Goal: Task Accomplishment & Management: Use online tool/utility

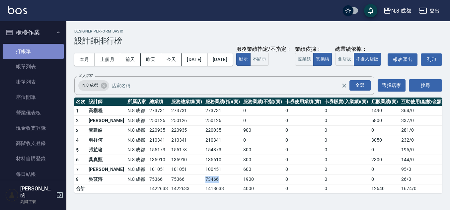
click at [39, 47] on link "打帳單" at bounding box center [33, 51] width 61 height 15
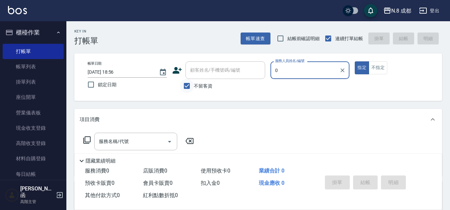
type input "0"
click at [187, 85] on input "不留客資" at bounding box center [187, 86] width 14 height 14
checkbox input "false"
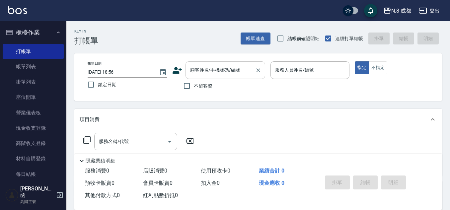
click at [200, 70] on input "顧客姓名/手機號碼/編號" at bounding box center [221, 70] width 64 height 12
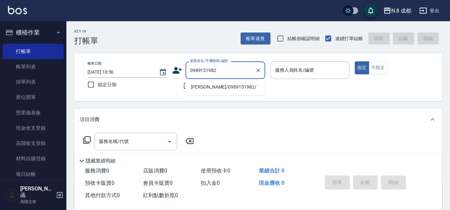
click at [224, 90] on li "[PERSON_NAME]/0989151982/" at bounding box center [226, 87] width 80 height 11
type input "[PERSON_NAME]/0989151982/"
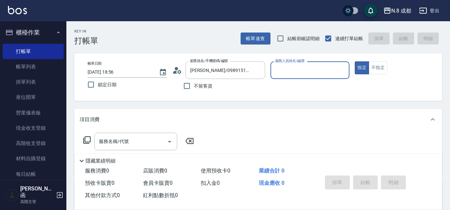
type input "[PERSON_NAME]程-13"
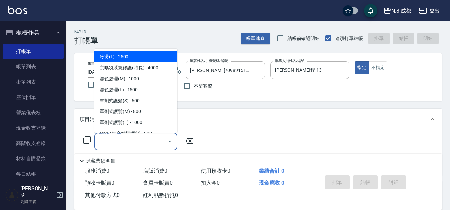
click at [122, 142] on input "服務名稱/代號" at bounding box center [130, 142] width 67 height 12
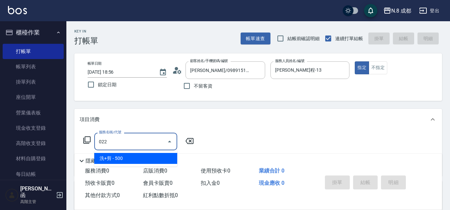
click at [121, 160] on span "洗+剪 - 500" at bounding box center [135, 158] width 83 height 11
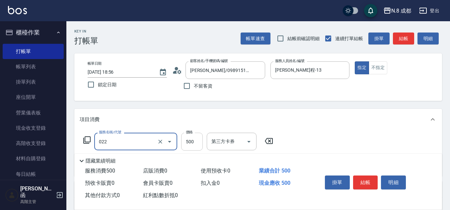
type input "洗+剪(022)"
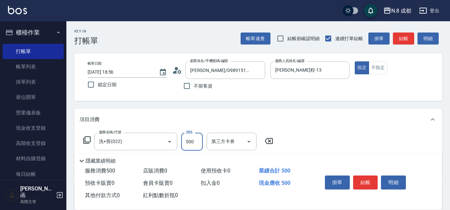
click at [186, 139] on input "500" at bounding box center [192, 142] width 22 height 18
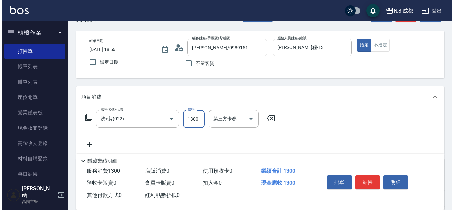
scroll to position [33, 0]
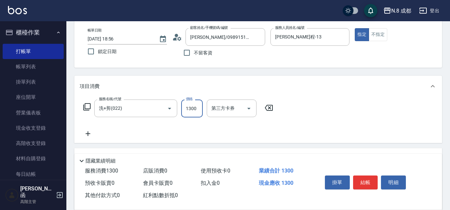
type input "1300"
click at [92, 133] on icon at bounding box center [88, 134] width 17 height 8
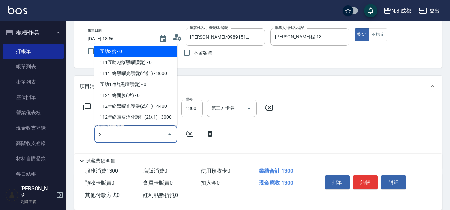
click at [143, 48] on span "互助2點 - 0" at bounding box center [135, 51] width 83 height 11
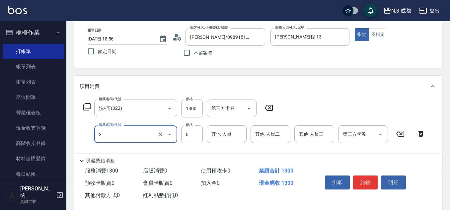
type input "互助2點(2)"
click at [231, 132] on div "其他-人員一 0 其他-人員一" at bounding box center [227, 135] width 40 height 18
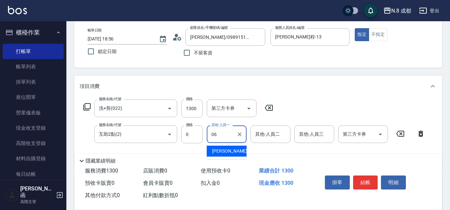
click at [234, 153] on div "[PERSON_NAME] -06" at bounding box center [227, 151] width 40 height 11
type input "[PERSON_NAME]-06"
click at [370, 179] on button "結帳" at bounding box center [365, 183] width 25 height 14
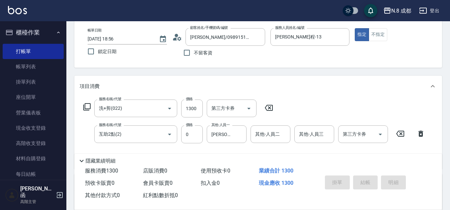
type input "[DATE] 18:57"
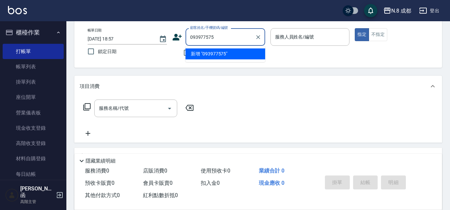
type input "0939775756"
drag, startPoint x: 225, startPoint y: 35, endPoint x: 118, endPoint y: 40, distance: 107.4
click at [118, 40] on div "帳單日期 [DATE] 18:57 鎖定日期 顧客姓名/手機號碼/編號 0939775756 顧客姓名/手機號碼/編號 不留客資 服務人員姓名/編號 服務人員…" at bounding box center [258, 44] width 352 height 32
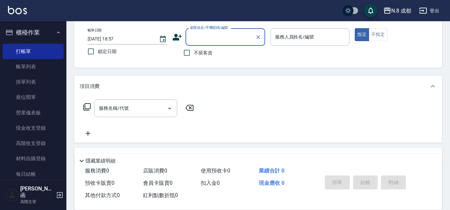
click at [173, 40] on icon at bounding box center [177, 37] width 9 height 7
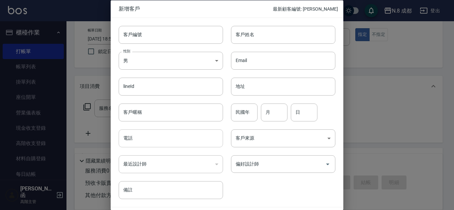
drag, startPoint x: 160, startPoint y: 144, endPoint x: 167, endPoint y: 131, distance: 14.6
click at [161, 143] on input "電話" at bounding box center [171, 139] width 104 height 18
paste input "0939775756"
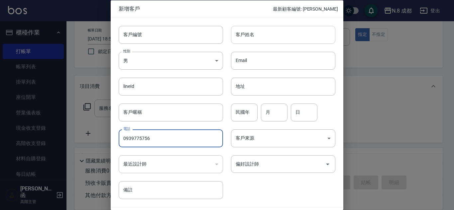
type input "0939775756"
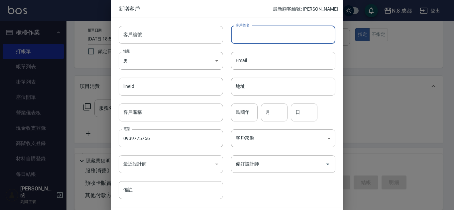
click at [282, 39] on input "客戶姓名" at bounding box center [283, 35] width 104 height 18
type input "c"
type input "[PERSON_NAME]"
drag, startPoint x: 283, startPoint y: 113, endPoint x: 283, endPoint y: 109, distance: 3.3
click at [283, 113] on input "月" at bounding box center [274, 112] width 27 height 18
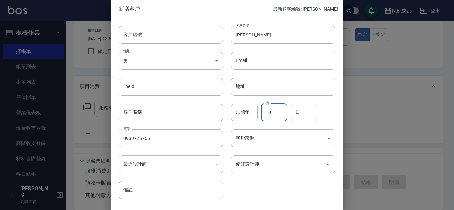
type input "10"
click at [302, 110] on input "日" at bounding box center [304, 112] width 27 height 18
type input "21"
click at [273, 168] on input "偏好設計師" at bounding box center [278, 164] width 88 height 12
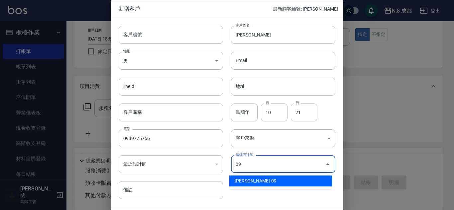
click at [278, 185] on li "[PERSON_NAME]-09" at bounding box center [280, 181] width 103 height 11
type input "黃建皓"
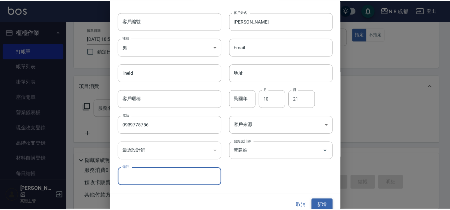
scroll to position [20, 0]
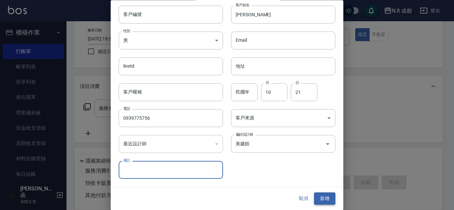
click at [318, 196] on button "新增" at bounding box center [324, 199] width 21 height 12
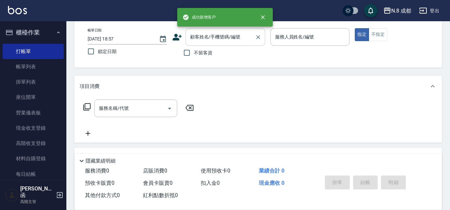
click at [217, 38] on input "顧客姓名/手機號碼/編號" at bounding box center [221, 37] width 64 height 12
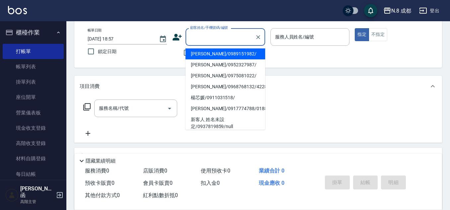
paste input "0939775756"
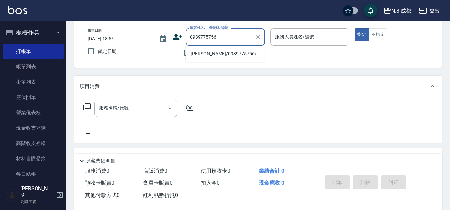
click at [208, 57] on li "[PERSON_NAME]/0939775756/" at bounding box center [226, 53] width 80 height 11
type input "[PERSON_NAME]/0939775756/"
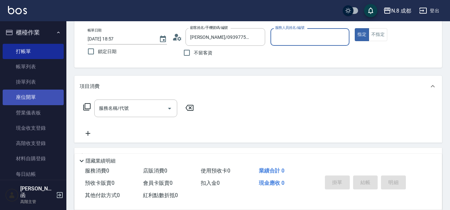
type input "[PERSON_NAME]-09"
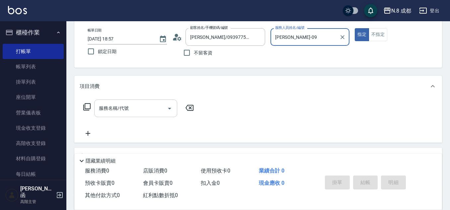
click at [118, 112] on input "服務名稱/代號" at bounding box center [130, 109] width 67 height 12
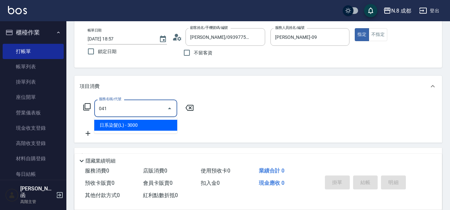
click at [128, 125] on span "日系染髮(L) - 3000" at bounding box center [135, 125] width 83 height 11
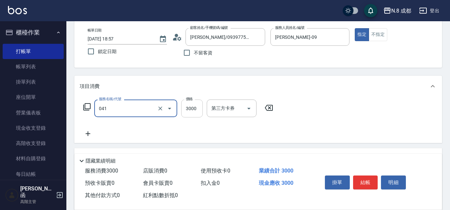
type input "日系染髮(L)(041)"
click at [192, 113] on input "3000" at bounding box center [192, 109] width 22 height 18
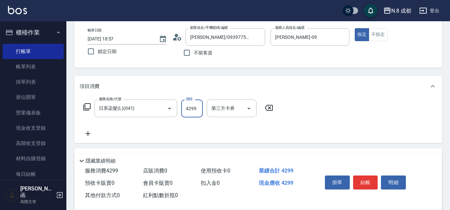
type input "4299"
click at [89, 136] on icon at bounding box center [88, 134] width 17 height 8
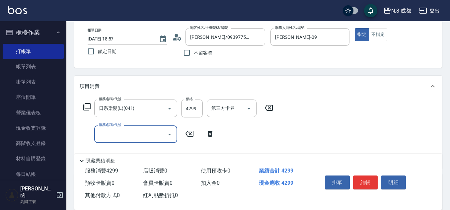
drag, startPoint x: 89, startPoint y: 136, endPoint x: 108, endPoint y: 130, distance: 19.8
click at [108, 136] on input "服務名稱/代號" at bounding box center [130, 135] width 67 height 12
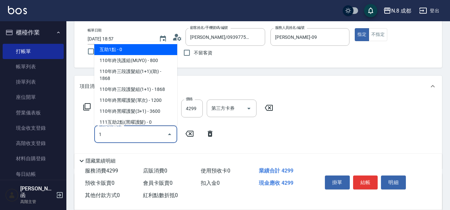
click at [123, 52] on span "互助1點 - 0" at bounding box center [135, 49] width 83 height 11
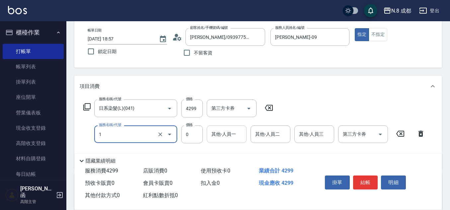
type input "互助1點(1)"
click at [211, 130] on input "其他-人員一" at bounding box center [227, 135] width 34 height 12
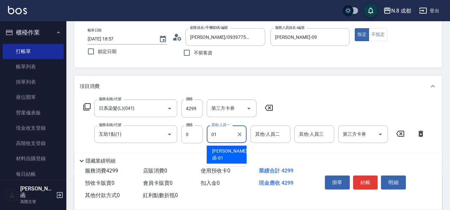
click at [228, 151] on span "[PERSON_NAME]函 -01" at bounding box center [229, 155] width 35 height 14
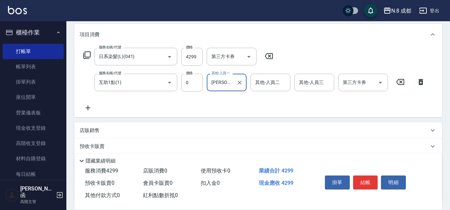
scroll to position [141, 0]
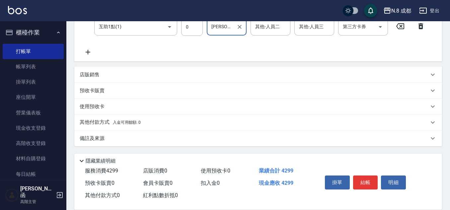
type input "[PERSON_NAME]函-01"
click at [106, 123] on p "其他付款方式 入金可用餘額: 0" at bounding box center [110, 122] width 61 height 7
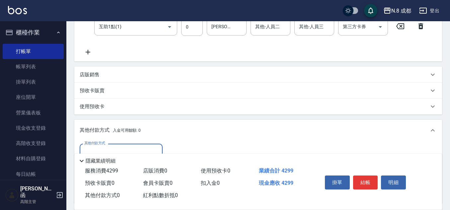
scroll to position [207, 0]
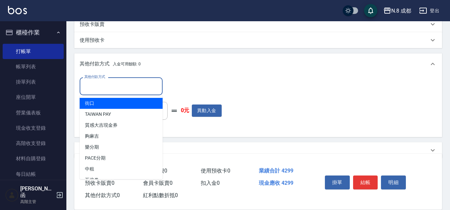
drag, startPoint x: 113, startPoint y: 82, endPoint x: 116, endPoint y: 94, distance: 12.1
click at [114, 82] on input "其他付款方式" at bounding box center [121, 86] width 77 height 12
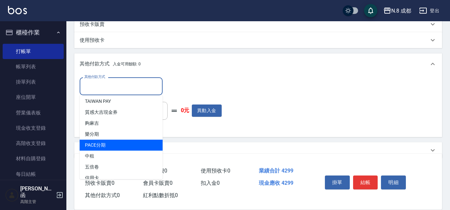
scroll to position [20, 0]
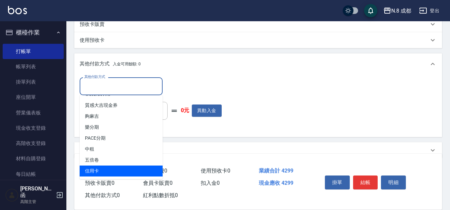
click at [117, 169] on span "信用卡" at bounding box center [121, 171] width 83 height 11
type input "信用卡"
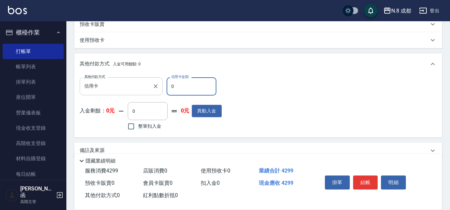
drag, startPoint x: 184, startPoint y: 89, endPoint x: 118, endPoint y: 91, distance: 66.1
click at [118, 91] on div "其他付款方式 信用卡 其他付款方式 信用卡金額 0 信用卡金額" at bounding box center [151, 86] width 142 height 18
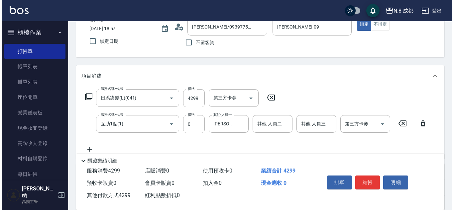
scroll to position [0, 0]
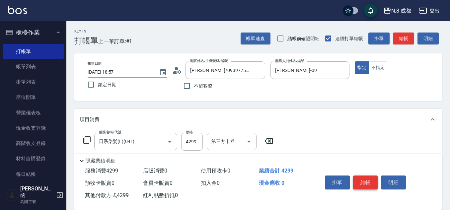
type input "4299"
click at [368, 180] on button "結帳" at bounding box center [365, 183] width 25 height 14
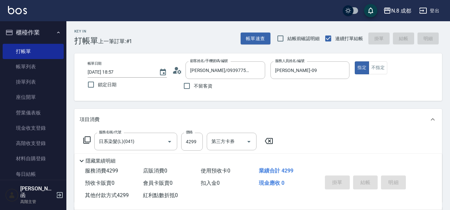
type input "[DATE] 18:58"
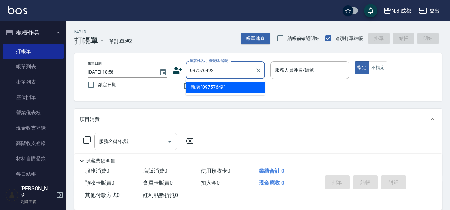
type input "0975764925"
drag, startPoint x: 229, startPoint y: 73, endPoint x: 161, endPoint y: 70, distance: 67.8
click at [161, 70] on div "帳單日期 [DATE] 18:58 鎖定日期 顧客姓名/手機號碼/編號 0975764925 顧客姓名/手機號碼/編號 不留客資 服務人員姓名/編號 服務人員…" at bounding box center [258, 77] width 352 height 32
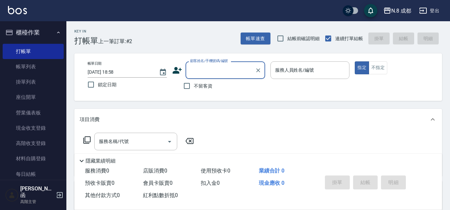
click at [173, 72] on icon at bounding box center [177, 70] width 9 height 7
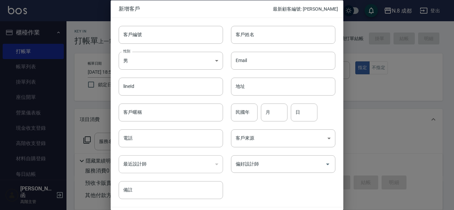
click at [161, 124] on div "電話 電話" at bounding box center [167, 135] width 112 height 26
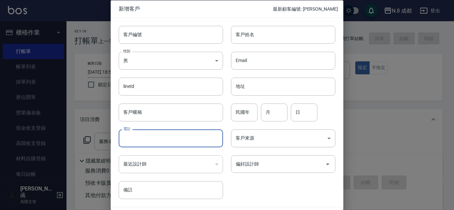
click at [158, 133] on input "電話" at bounding box center [171, 139] width 104 height 18
paste input "0975764925"
type input "0975764925"
click at [288, 34] on input "客戶姓名" at bounding box center [283, 35] width 104 height 18
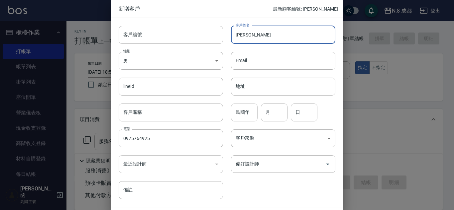
type input "[PERSON_NAME]"
click at [249, 116] on input "民國年" at bounding box center [244, 112] width 27 height 18
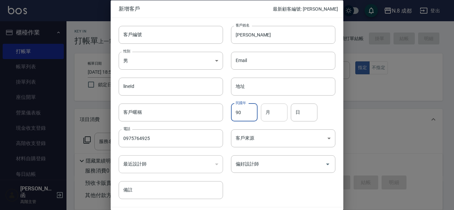
type input "90"
click at [276, 111] on input "月" at bounding box center [274, 112] width 27 height 18
type input "02"
click at [297, 110] on div "日 日" at bounding box center [304, 112] width 27 height 18
type input "24"
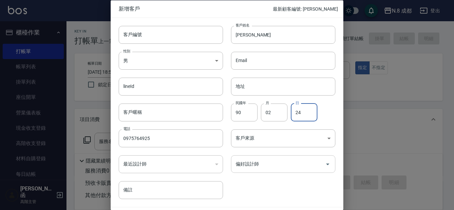
click at [276, 168] on input "偏好設計師" at bounding box center [278, 164] width 88 height 12
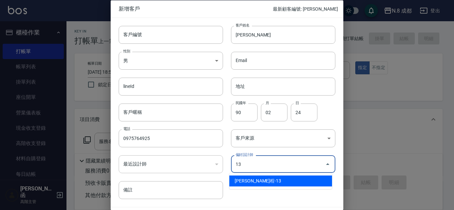
click at [274, 179] on li "[PERSON_NAME]程-13" at bounding box center [280, 181] width 103 height 11
type input "高楷程"
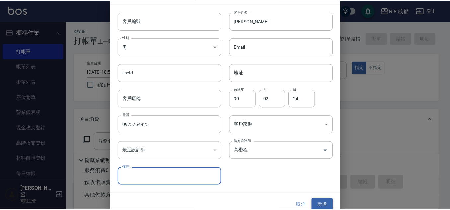
scroll to position [20, 0]
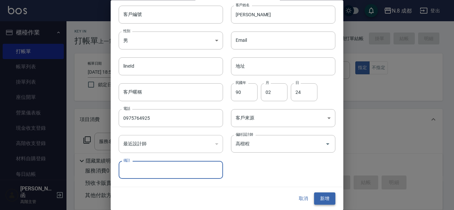
click at [321, 195] on button "新增" at bounding box center [324, 199] width 21 height 12
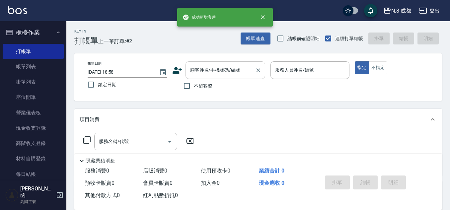
click at [219, 73] on input "顧客姓名/手機號碼/編號" at bounding box center [221, 70] width 64 height 12
paste input "0975764925"
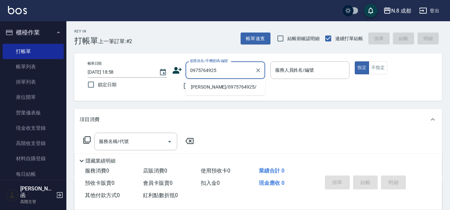
click at [211, 87] on li "[PERSON_NAME]/0975764925/" at bounding box center [226, 87] width 80 height 11
type input "[PERSON_NAME]/0975764925/"
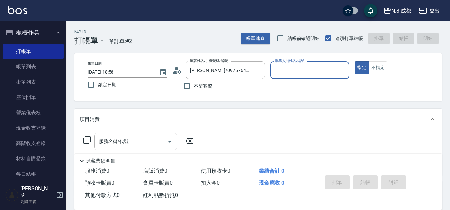
type input "[PERSON_NAME]程-13"
click at [138, 141] on input "服務名稱/代號" at bounding box center [130, 142] width 67 height 12
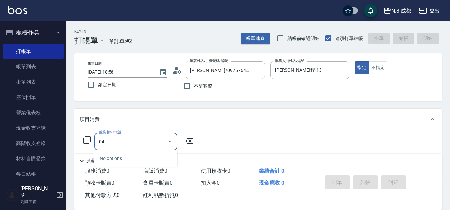
type input "0"
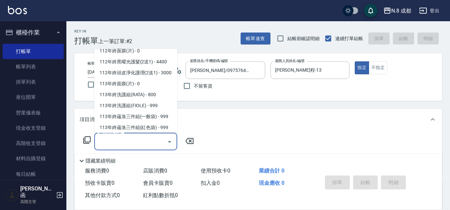
scroll to position [896, 0]
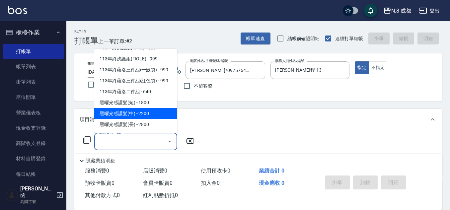
click at [145, 110] on span "黑曜光感護髮(中) - 2200" at bounding box center [135, 113] width 83 height 11
type input "黑曜光感護髮(中)(黑2)"
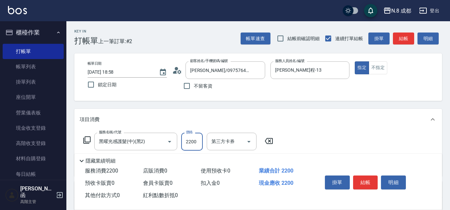
click at [191, 138] on input "2200" at bounding box center [192, 142] width 22 height 18
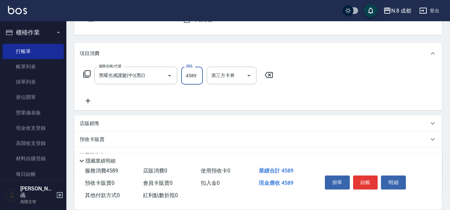
scroll to position [66, 0]
type input "4589"
click at [88, 99] on icon at bounding box center [88, 100] width 5 height 5
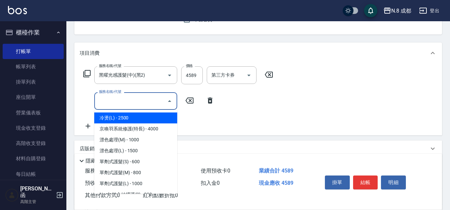
click at [103, 101] on input "服務名稱/代號" at bounding box center [130, 101] width 67 height 12
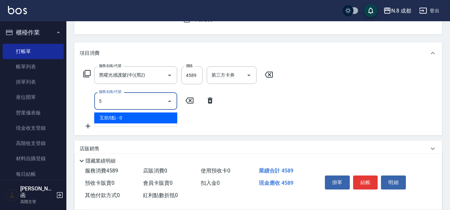
click at [110, 112] on ul "互助5點 - 0" at bounding box center [135, 118] width 83 height 16
click at [111, 116] on span "互助5點 - 0" at bounding box center [135, 118] width 83 height 11
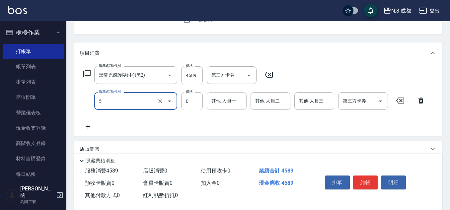
type input "互助5點(5)"
click at [228, 106] on input "其他-人員一" at bounding box center [227, 101] width 34 height 12
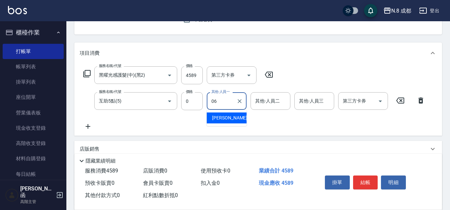
click at [227, 118] on span "[PERSON_NAME] -06" at bounding box center [233, 118] width 42 height 7
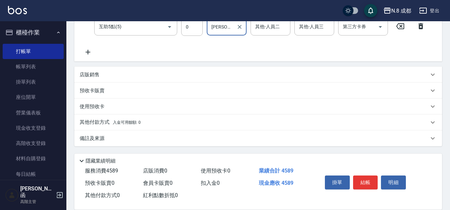
type input "[PERSON_NAME]-06"
click at [105, 120] on p "其他付款方式 入金可用餘額: 0" at bounding box center [110, 122] width 61 height 7
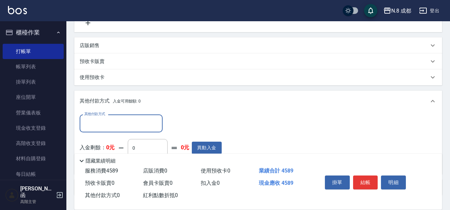
scroll to position [0, 0]
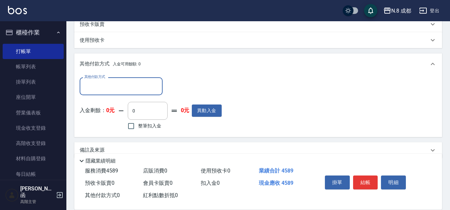
click at [104, 117] on div "入金剩餘： 0元 0 ​ 整筆扣入金 0元 異動入金" at bounding box center [151, 117] width 142 height 30
click at [106, 97] on div "其他付款方式 其他付款方式 入金剩餘： 0元 0 ​ 整筆扣入金 0元 異動入金" at bounding box center [151, 104] width 142 height 54
click at [112, 84] on input "其他付款方式" at bounding box center [121, 86] width 77 height 12
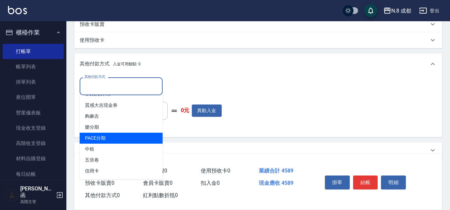
scroll to position [219, 0]
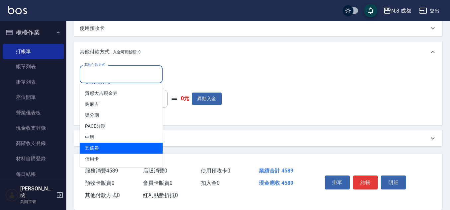
click at [119, 153] on span "五倍卷" at bounding box center [121, 148] width 83 height 11
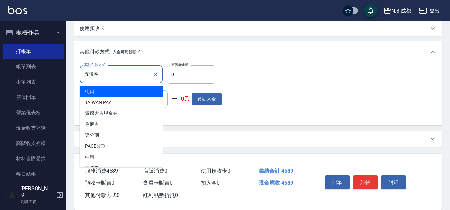
click at [120, 79] on input "五倍卷" at bounding box center [116, 74] width 67 height 12
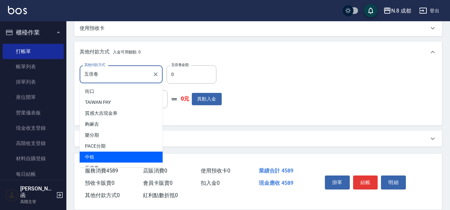
click at [115, 158] on span "中租" at bounding box center [121, 157] width 83 height 11
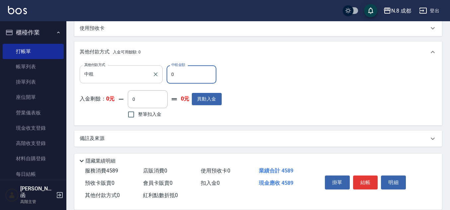
drag, startPoint x: 103, startPoint y: 75, endPoint x: 102, endPoint y: 79, distance: 4.0
click at [103, 74] on input "中租" at bounding box center [116, 74] width 67 height 12
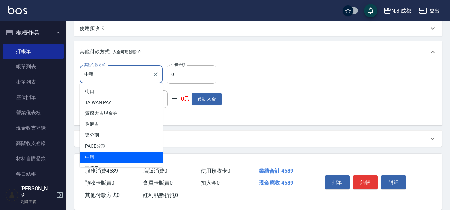
scroll to position [20, 0]
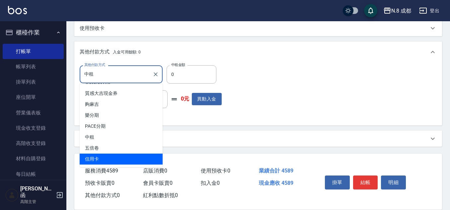
click at [120, 155] on span "信用卡" at bounding box center [121, 159] width 83 height 11
type input "信用卡"
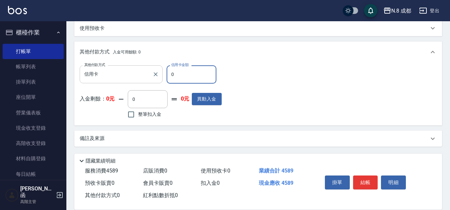
drag, startPoint x: 186, startPoint y: 75, endPoint x: 104, endPoint y: 72, distance: 82.1
click at [104, 72] on div "其他付款方式 信用卡 其他付款方式 信用卡金額 0 信用卡金額" at bounding box center [151, 74] width 142 height 18
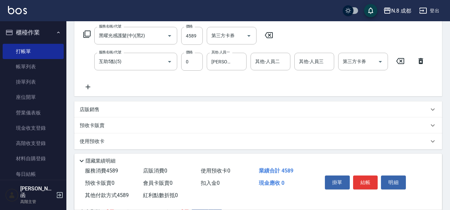
scroll to position [33, 0]
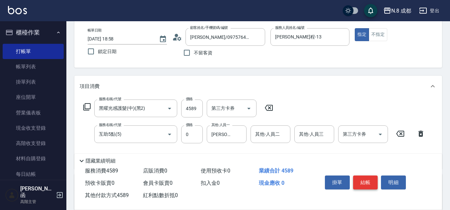
type input "4589"
click at [374, 178] on button "結帳" at bounding box center [365, 183] width 25 height 14
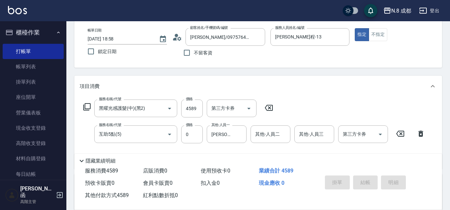
type input "[DATE] 18:59"
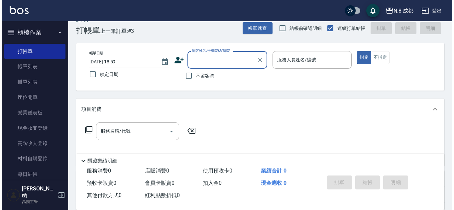
scroll to position [0, 0]
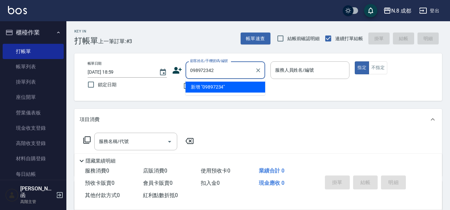
type input "0989723422"
drag, startPoint x: 230, startPoint y: 70, endPoint x: 21, endPoint y: 57, distance: 209.0
click at [21, 57] on div "N.8 成都 登出 櫃檯作業 打帳單 帳單列表 掛單列表 座位開單 營業儀表板 現金收支登錄 高階收支登錄 材料自購登錄 每日結帳 排班表 現場電腦打卡 掃碼…" at bounding box center [225, 162] width 450 height 325
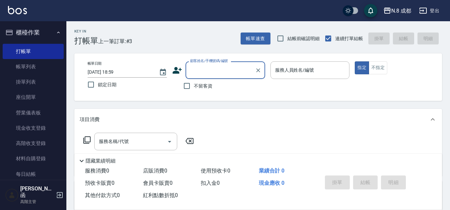
click at [178, 67] on icon at bounding box center [177, 70] width 10 height 10
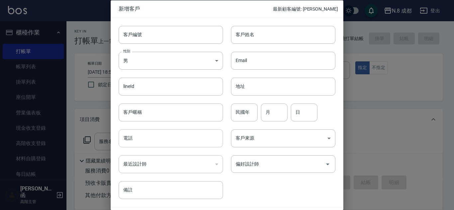
drag, startPoint x: 155, startPoint y: 141, endPoint x: 155, endPoint y: 130, distance: 10.6
click at [155, 141] on input "電話" at bounding box center [171, 139] width 104 height 18
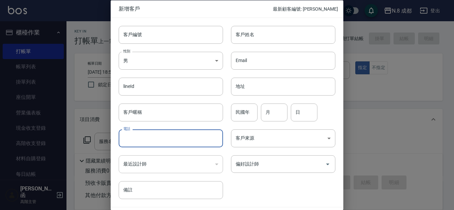
paste input "0989723422"
type input "0989723422"
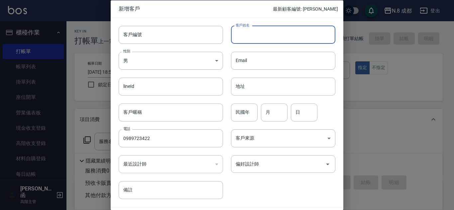
click at [254, 36] on input "客戶姓名" at bounding box center [283, 35] width 104 height 18
type input "[PERSON_NAME]"
click at [241, 115] on input "民國年" at bounding box center [244, 112] width 27 height 18
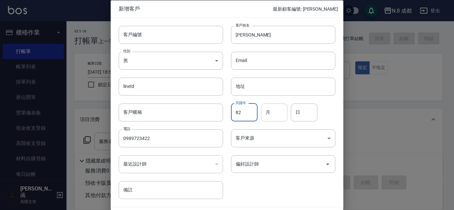
type input "82"
click at [285, 111] on input "月" at bounding box center [274, 112] width 27 height 18
type input "04"
click at [313, 110] on input "日" at bounding box center [304, 112] width 27 height 18
type input "22"
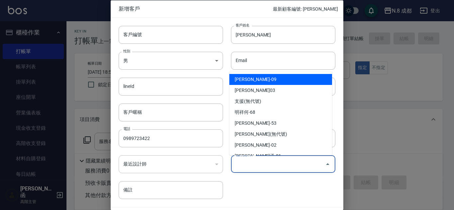
click at [269, 166] on input "偏好設計師" at bounding box center [278, 164] width 88 height 12
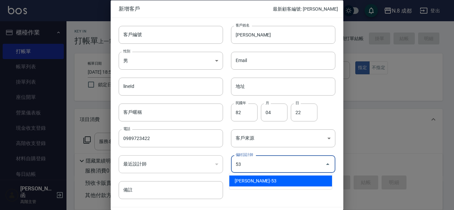
click at [262, 179] on li "[PERSON_NAME]-53" at bounding box center [280, 181] width 103 height 11
type input "吳苡溶"
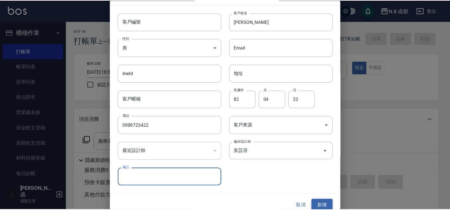
scroll to position [20, 0]
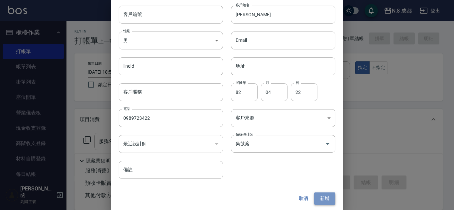
click at [320, 196] on button "新增" at bounding box center [324, 199] width 21 height 12
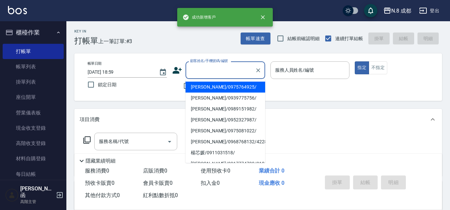
click at [221, 68] on input "顧客姓名/手機號碼/編號" at bounding box center [221, 70] width 64 height 12
paste input "0989723422"
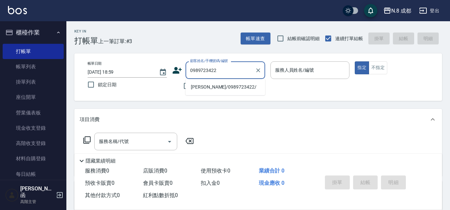
click at [212, 86] on li "[PERSON_NAME]/0989723422/" at bounding box center [226, 87] width 80 height 11
type input "[PERSON_NAME]/0989723422/"
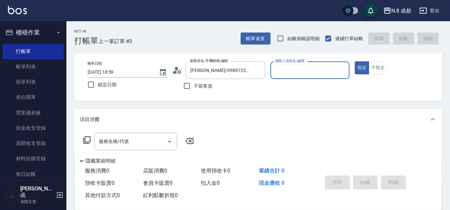
type input "[PERSON_NAME]-53"
click at [136, 141] on input "服務名稱/代號" at bounding box center [130, 142] width 67 height 12
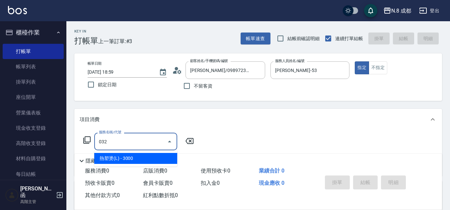
drag, startPoint x: 137, startPoint y: 158, endPoint x: 173, endPoint y: 153, distance: 36.9
click at [137, 158] on span "熱塑燙(L) - 3000" at bounding box center [135, 158] width 83 height 11
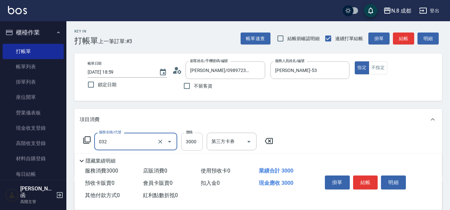
type input "熱塑燙(L)(032)"
click at [192, 143] on input "3000" at bounding box center [192, 142] width 22 height 18
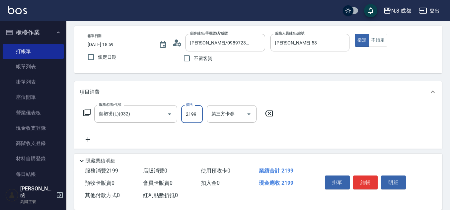
scroll to position [66, 0]
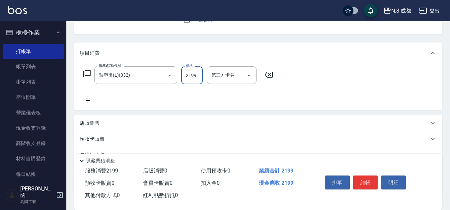
type input "2199"
drag, startPoint x: 86, startPoint y: 101, endPoint x: 91, endPoint y: 101, distance: 4.7
click at [91, 101] on icon at bounding box center [88, 101] width 17 height 8
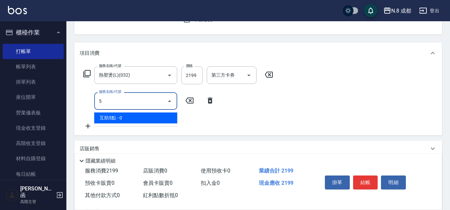
click at [115, 115] on span "互助5點 - 0" at bounding box center [135, 118] width 83 height 11
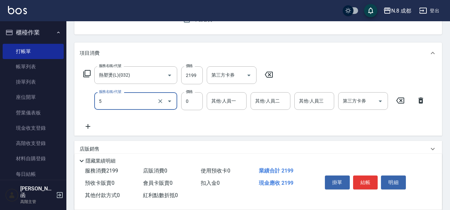
type input "互助5點(5)"
click at [220, 102] on input "其他-人員一" at bounding box center [227, 101] width 34 height 12
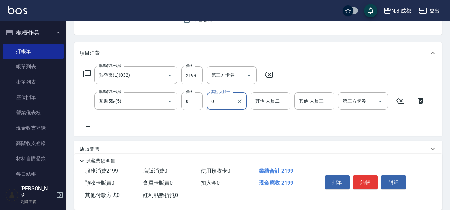
drag, startPoint x: 219, startPoint y: 102, endPoint x: 207, endPoint y: 104, distance: 12.4
click at [207, 104] on div "0 其他-人員一" at bounding box center [227, 101] width 40 height 18
click at [230, 117] on span "[PERSON_NAME]-10" at bounding box center [233, 118] width 42 height 7
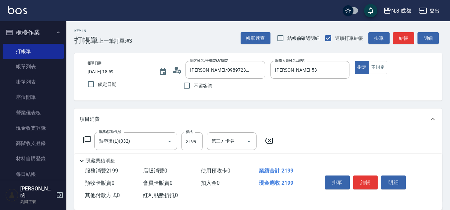
scroll to position [0, 0]
type input "[PERSON_NAME]-10"
click at [367, 177] on button "結帳" at bounding box center [365, 183] width 25 height 14
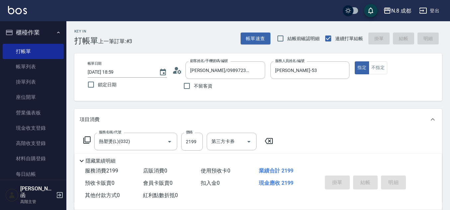
type input "[DATE] 19:00"
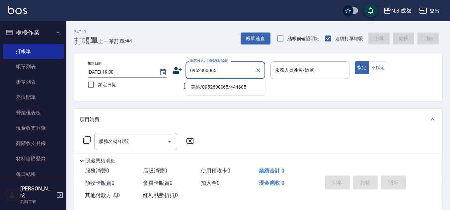
click at [232, 89] on li "美桃/0952800065/444605" at bounding box center [226, 87] width 80 height 11
type input "美桃/0952800065/444605"
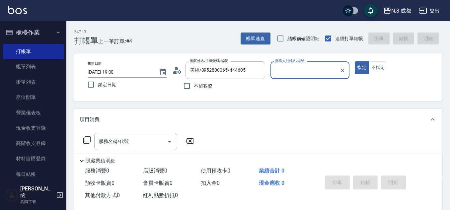
type input "[PERSON_NAME]程-13"
click at [130, 141] on input "服務名稱/代號" at bounding box center [130, 142] width 67 height 12
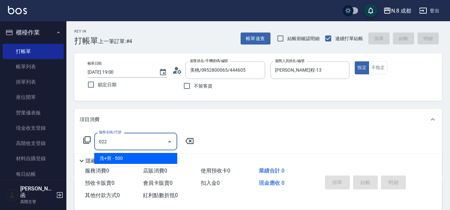
click at [132, 163] on span "洗+剪 - 500" at bounding box center [135, 158] width 83 height 11
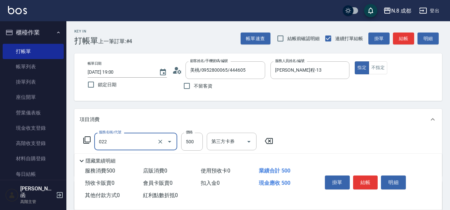
scroll to position [66, 0]
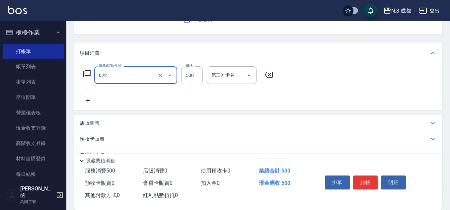
type input "洗+剪(022)"
click at [89, 98] on icon at bounding box center [88, 101] width 17 height 8
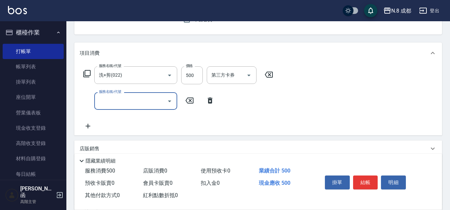
click at [100, 101] on input "服務名稱/代號" at bounding box center [130, 101] width 67 height 12
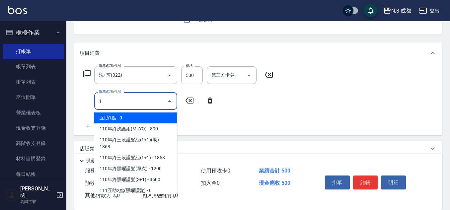
click at [124, 119] on span "互助1點 - 0" at bounding box center [135, 118] width 83 height 11
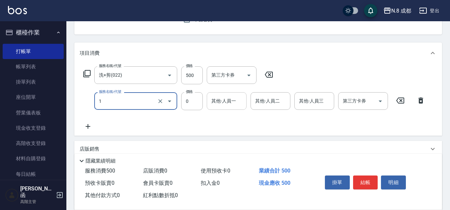
type input "互助1點(1)"
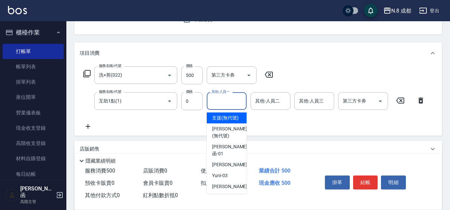
click at [218, 97] on div "其他-人員一 其他-人員一" at bounding box center [227, 101] width 40 height 18
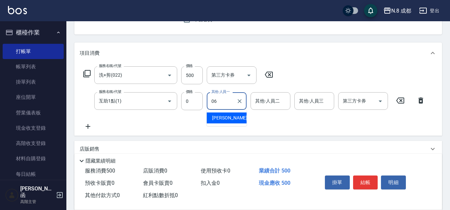
click at [227, 118] on span "[PERSON_NAME] -06" at bounding box center [233, 118] width 42 height 7
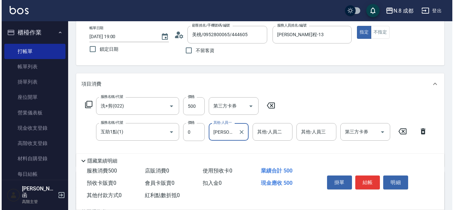
scroll to position [0, 0]
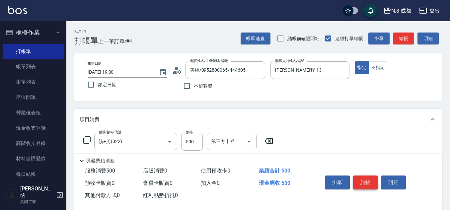
type input "[PERSON_NAME]-06"
click at [368, 180] on button "結帳" at bounding box center [365, 183] width 25 height 14
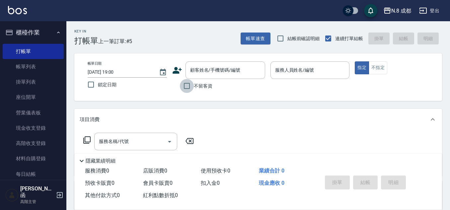
click at [189, 88] on input "不留客資" at bounding box center [187, 86] width 14 height 14
checkbox input "true"
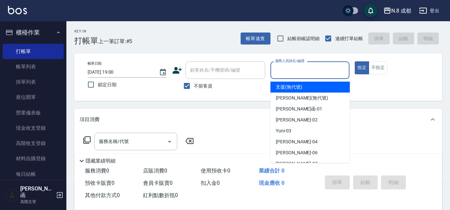
click at [297, 73] on input "服務人員姓名/編號" at bounding box center [310, 70] width 73 height 12
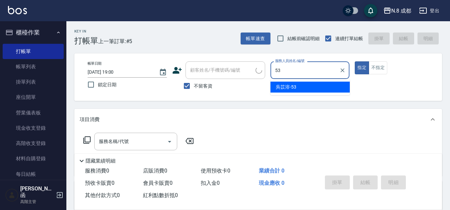
click at [296, 86] on span "[PERSON_NAME]-53" at bounding box center [286, 87] width 21 height 7
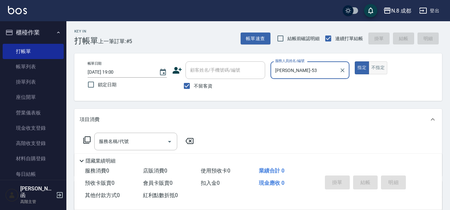
type input "[PERSON_NAME]-53"
click at [380, 66] on button "不指定" at bounding box center [378, 67] width 19 height 13
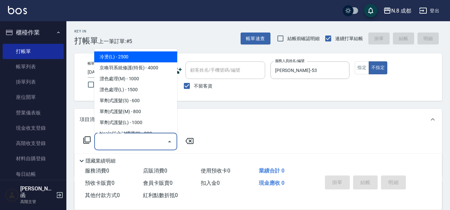
click at [125, 143] on input "服務名稱/代號" at bounding box center [130, 142] width 67 height 12
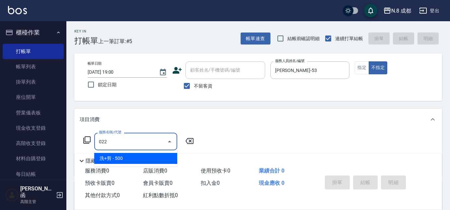
drag, startPoint x: 132, startPoint y: 158, endPoint x: 172, endPoint y: 152, distance: 40.6
click at [133, 158] on span "洗+剪 - 500" at bounding box center [135, 158] width 83 height 11
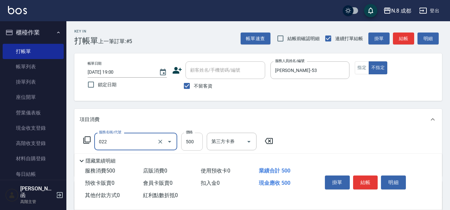
type input "洗+剪(022)"
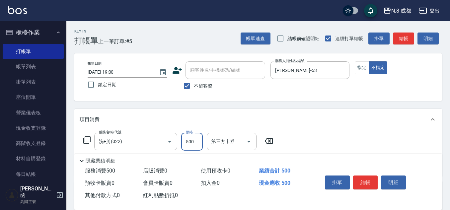
click at [194, 140] on input "500" at bounding box center [192, 142] width 22 height 18
type input "600"
click at [365, 178] on button "結帳" at bounding box center [365, 183] width 25 height 14
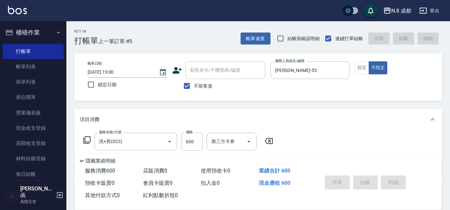
type input "[DATE] 19:01"
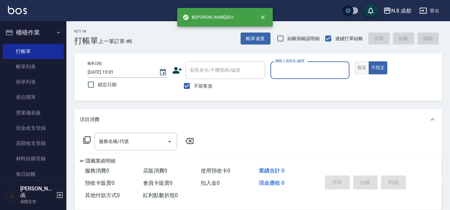
click at [360, 70] on button "指定" at bounding box center [362, 67] width 14 height 13
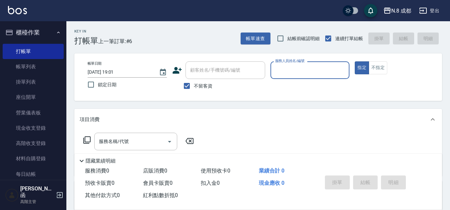
click at [196, 86] on span "不留客資" at bounding box center [203, 86] width 19 height 7
click at [194, 86] on input "不留客資" at bounding box center [187, 86] width 14 height 14
checkbox input "false"
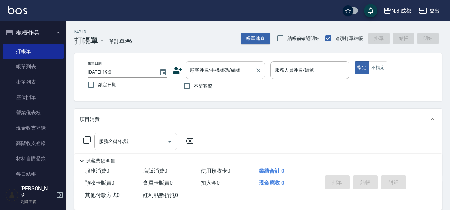
click at [213, 73] on input "顧客姓名/手機號碼/編號" at bounding box center [221, 70] width 64 height 12
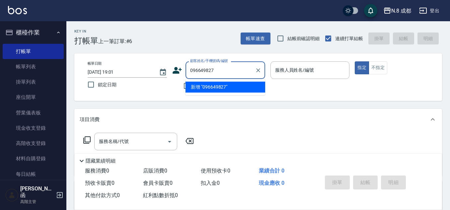
type input "0966498270"
drag, startPoint x: 235, startPoint y: 68, endPoint x: 135, endPoint y: 76, distance: 99.9
click at [135, 76] on div "帳單日期 [DATE] 19:01 鎖定日期 顧客姓名/手機號碼/編號 0966498270 顧客姓名/手機號碼/編號 不留客資 服務人員姓名/編號 服務人員…" at bounding box center [258, 77] width 352 height 32
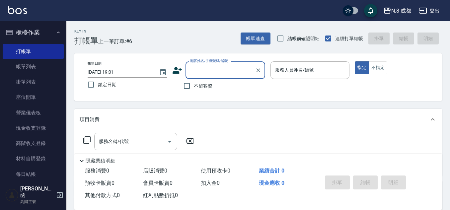
click at [181, 66] on icon at bounding box center [177, 70] width 10 height 10
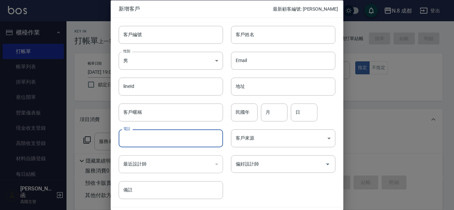
drag, startPoint x: 169, startPoint y: 142, endPoint x: 178, endPoint y: 136, distance: 10.7
click at [169, 142] on input "電話" at bounding box center [171, 139] width 104 height 18
paste input "0966498270"
type input "0966498270"
click at [270, 29] on input "客戶姓名" at bounding box center [283, 35] width 104 height 18
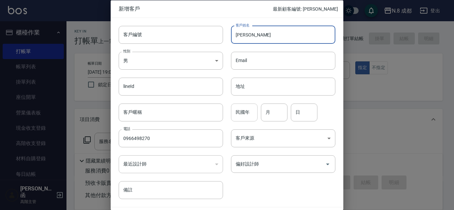
type input "[PERSON_NAME]"
click at [244, 115] on input "民國年" at bounding box center [244, 112] width 27 height 18
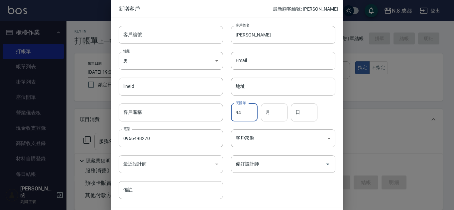
type input "94"
click at [276, 111] on input "月" at bounding box center [274, 112] width 27 height 18
type input "08"
click at [306, 107] on input "日" at bounding box center [304, 112] width 27 height 18
type input "27"
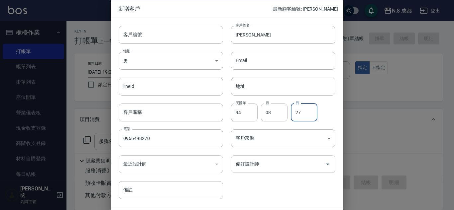
click at [278, 163] on input "偏好設計師" at bounding box center [278, 164] width 88 height 12
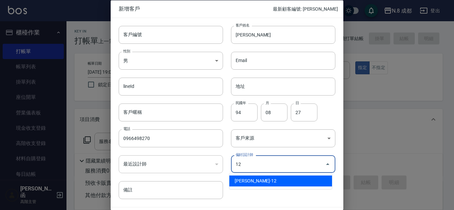
click at [261, 178] on li "[PERSON_NAME]-12" at bounding box center [280, 181] width 103 height 11
type input "張芷瑜"
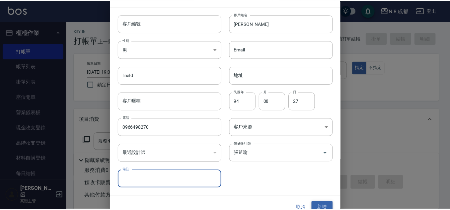
scroll to position [20, 0]
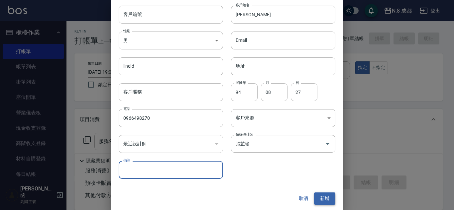
click at [317, 198] on button "新增" at bounding box center [324, 199] width 21 height 12
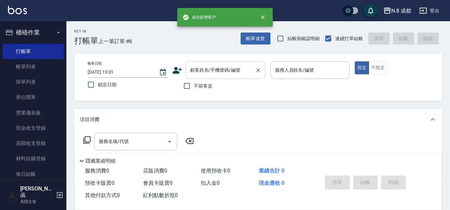
click at [229, 64] on div "顧客姓名/手機號碼/編號" at bounding box center [226, 70] width 80 height 18
paste input "0966498270"
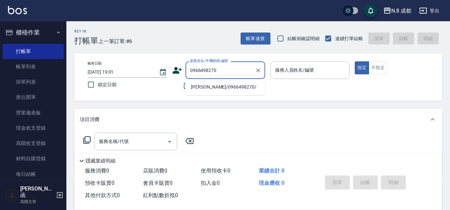
click at [218, 92] on li "[PERSON_NAME]/0966498270/" at bounding box center [226, 87] width 80 height 11
type input "[PERSON_NAME]/0966498270/"
type input "[PERSON_NAME]-12"
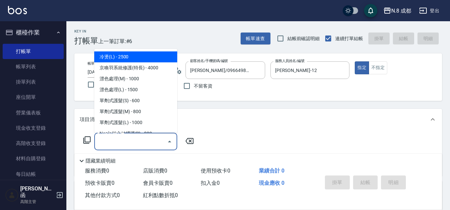
click at [143, 145] on input "服務名稱/代號" at bounding box center [130, 142] width 67 height 12
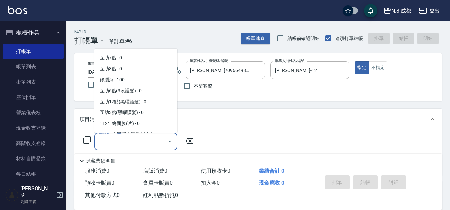
scroll to position [896, 0]
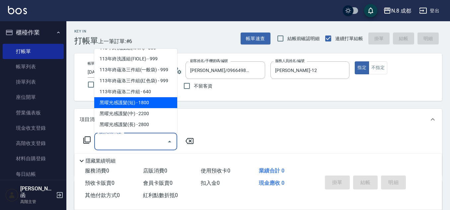
click at [145, 104] on span "黑曜光感護髮(短) - 1800" at bounding box center [135, 102] width 83 height 11
type input "黑曜光感護髮(短)(黑1)"
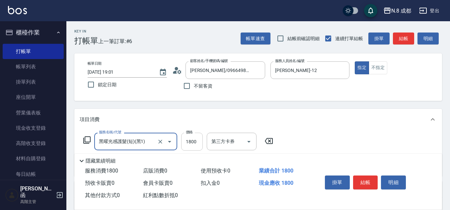
click at [197, 139] on input "1800" at bounding box center [192, 142] width 22 height 18
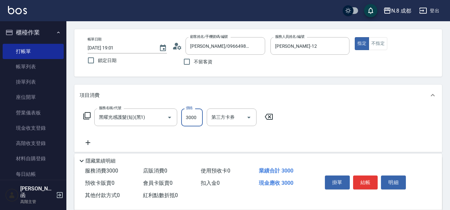
scroll to position [66, 0]
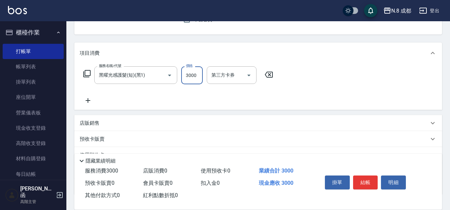
type input "3000"
click at [88, 100] on icon at bounding box center [88, 100] width 5 height 5
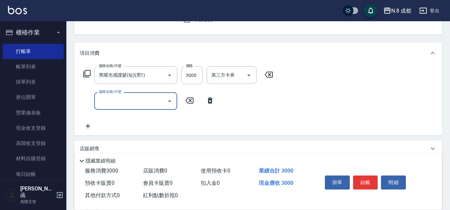
click at [113, 101] on input "服務名稱/代號" at bounding box center [130, 101] width 67 height 12
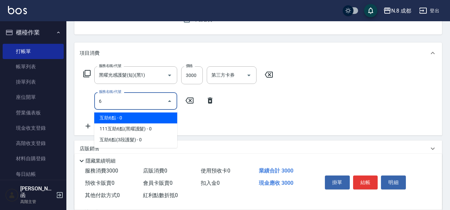
click at [130, 115] on span "互助6點 - 0" at bounding box center [135, 118] width 83 height 11
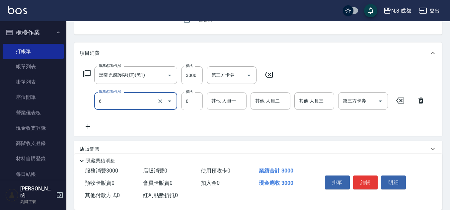
type input "互助6點(6)"
click at [223, 104] on input "其他-人員一" at bounding box center [227, 101] width 34 height 12
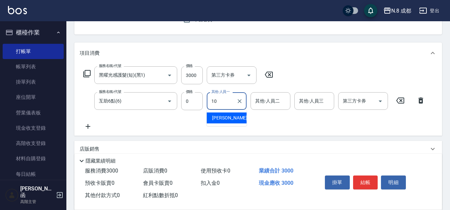
click at [227, 119] on span "[PERSON_NAME]-10" at bounding box center [233, 118] width 42 height 7
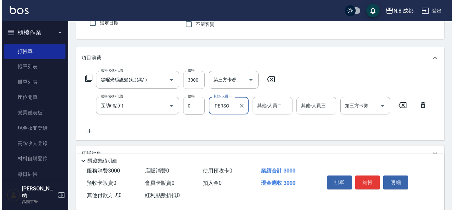
scroll to position [0, 0]
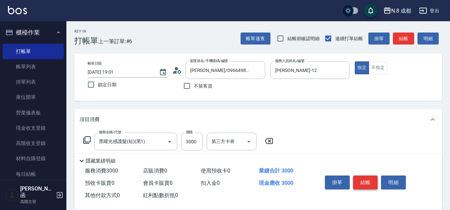
type input "[PERSON_NAME]-10"
click at [371, 179] on button "結帳" at bounding box center [365, 183] width 25 height 14
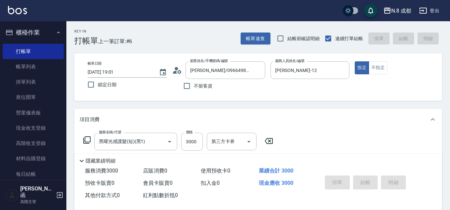
type input "[DATE] 19:02"
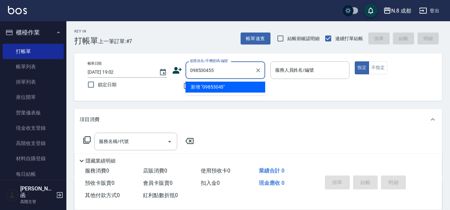
type input "0985304555"
drag, startPoint x: 229, startPoint y: 70, endPoint x: 172, endPoint y: 71, distance: 56.8
click at [172, 71] on div "顧客姓名/手機號碼/編號 0985304555 顧客姓名/手機號碼/編號" at bounding box center [218, 70] width 93 height 18
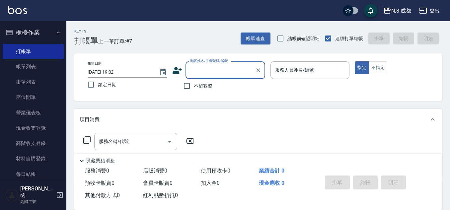
click at [175, 71] on icon at bounding box center [177, 70] width 9 height 7
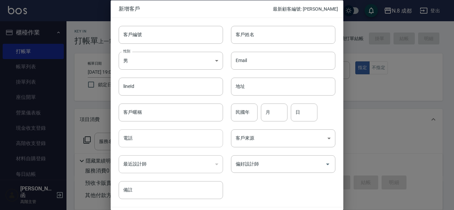
click at [156, 137] on input "電話" at bounding box center [171, 139] width 104 height 18
paste input "0985304555"
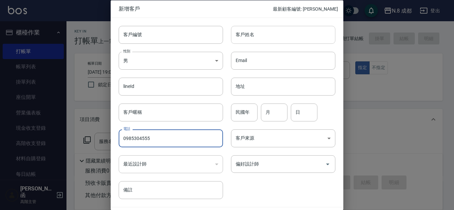
type input "0985304555"
drag, startPoint x: 269, startPoint y: 32, endPoint x: 269, endPoint y: 42, distance: 10.6
click at [269, 32] on input "客戶姓名" at bounding box center [283, 35] width 104 height 18
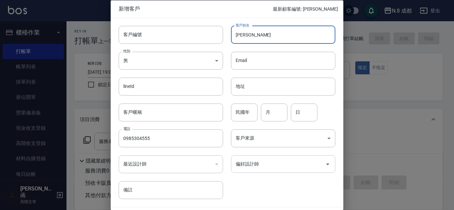
type input "[PERSON_NAME]"
click at [273, 165] on input "0" at bounding box center [278, 164] width 88 height 12
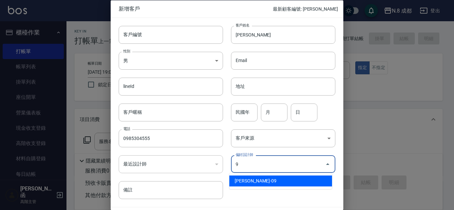
click at [270, 179] on li "[PERSON_NAME]-09" at bounding box center [280, 181] width 103 height 11
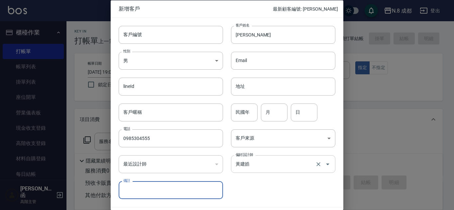
click at [287, 168] on input "黃建皓" at bounding box center [274, 164] width 80 height 12
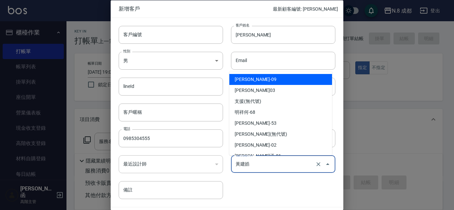
type input "黃建皓"
click at [285, 186] on div "客戶編號 客戶編號 客戶姓名 [PERSON_NAME] 客戶姓名 性別 男 [DEMOGRAPHIC_DATA] 性別 Email Email lineId…" at bounding box center [223, 109] width 225 height 182
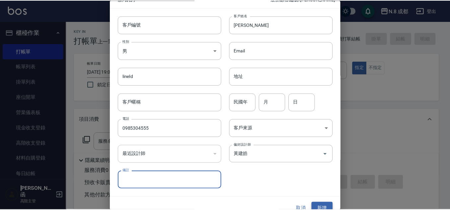
scroll to position [20, 0]
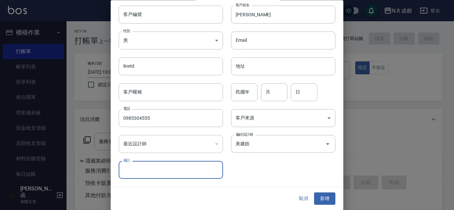
click at [328, 199] on button "新增" at bounding box center [324, 199] width 21 height 12
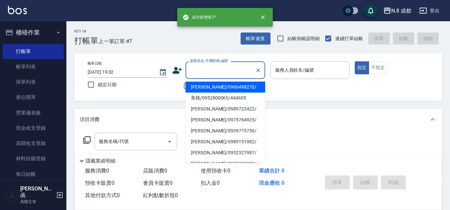
click at [234, 73] on input "顧客姓名/手機號碼/編號" at bounding box center [221, 70] width 64 height 12
paste input "0985304555"
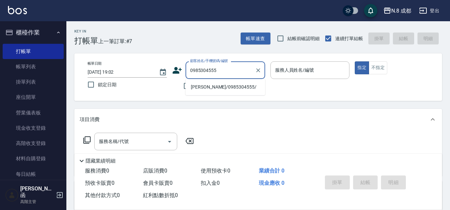
click at [214, 91] on li "[PERSON_NAME]/0985304555/" at bounding box center [226, 87] width 80 height 11
type input "[PERSON_NAME]/0985304555/"
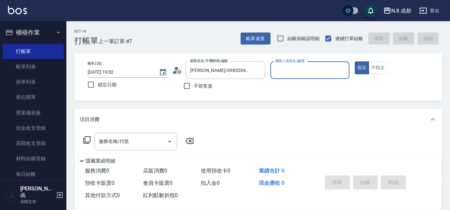
type input "[PERSON_NAME]-09"
click at [125, 141] on input "服務名稱/代號" at bounding box center [130, 142] width 67 height 12
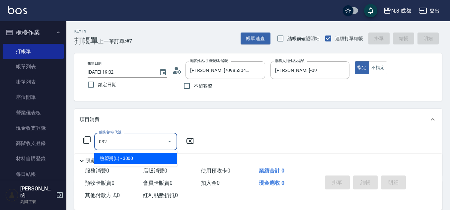
drag, startPoint x: 134, startPoint y: 156, endPoint x: 181, endPoint y: 151, distance: 47.1
click at [134, 157] on span "熱塑燙(L) - 3000" at bounding box center [135, 158] width 83 height 11
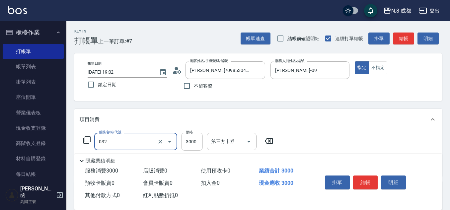
type input "熱塑燙(L)(032)"
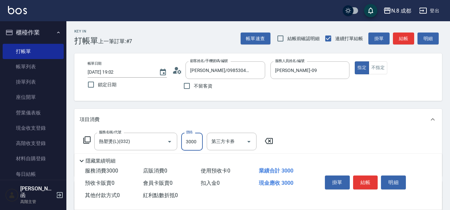
click at [195, 144] on input "3000" at bounding box center [192, 142] width 22 height 18
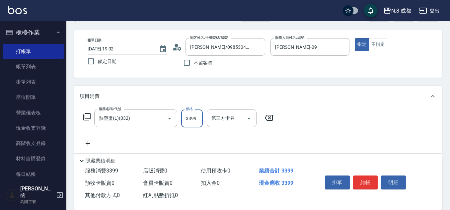
scroll to position [33, 0]
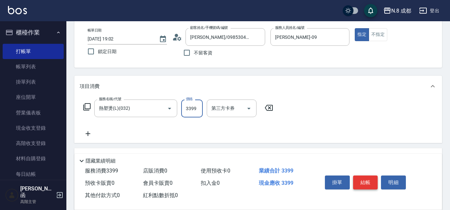
type input "3399"
click at [371, 176] on button "結帳" at bounding box center [365, 183] width 25 height 14
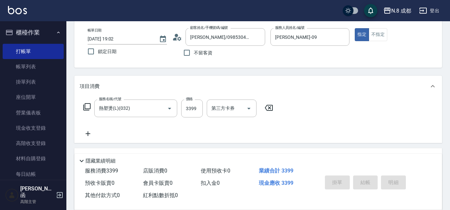
type input "[DATE] 19:04"
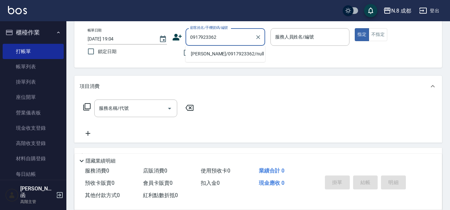
click at [208, 56] on li "[PERSON_NAME]/0917923362/null" at bounding box center [226, 53] width 80 height 11
type input "[PERSON_NAME]/0917923362/null"
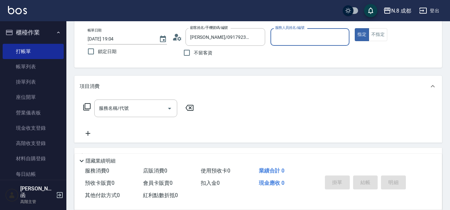
type input "[PERSON_NAME]-09"
click at [129, 108] on input "服務名稱/代號" at bounding box center [130, 109] width 67 height 12
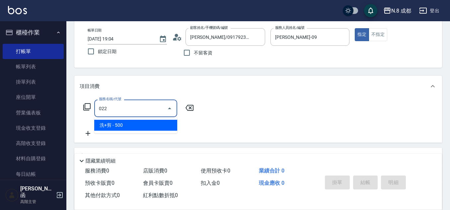
drag, startPoint x: 133, startPoint y: 125, endPoint x: 137, endPoint y: 125, distance: 4.0
click at [137, 125] on span "洗+剪 - 500" at bounding box center [135, 125] width 83 height 11
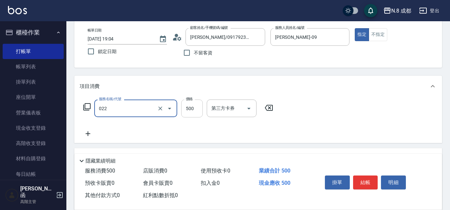
type input "洗+剪(022)"
click at [193, 105] on input "500" at bounding box center [192, 109] width 22 height 18
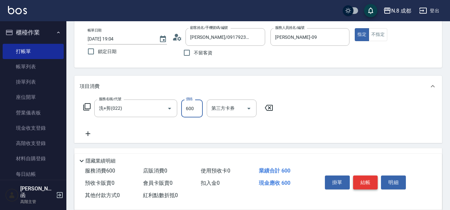
type input "600"
click at [369, 177] on button "結帳" at bounding box center [365, 183] width 25 height 14
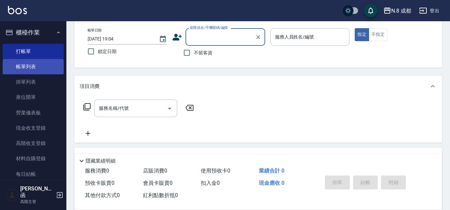
click at [31, 60] on link "帳單列表" at bounding box center [33, 66] width 61 height 15
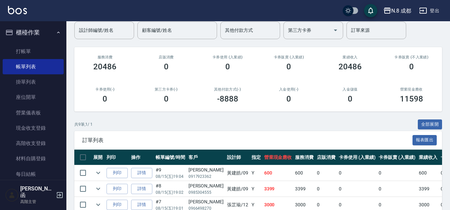
scroll to position [33, 0]
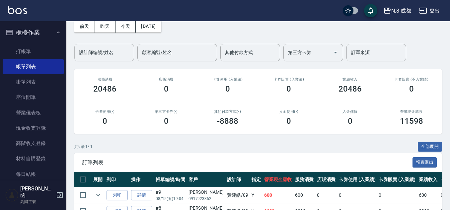
click at [113, 47] on input "設計師編號/姓名" at bounding box center [104, 53] width 54 height 12
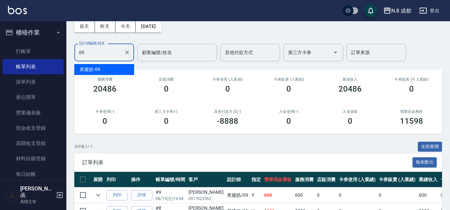
click at [109, 69] on div "[PERSON_NAME]-09" at bounding box center [104, 69] width 60 height 11
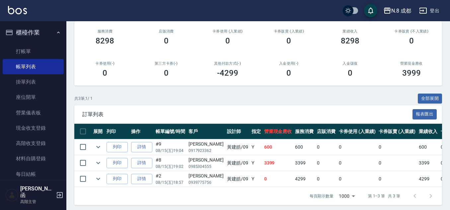
scroll to position [89, 0]
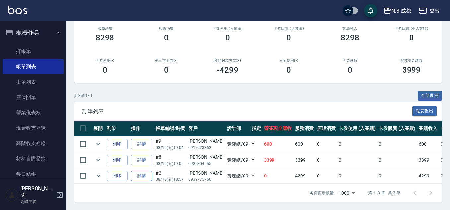
type input "[PERSON_NAME]-09"
click at [134, 172] on link "詳情" at bounding box center [141, 176] width 21 height 10
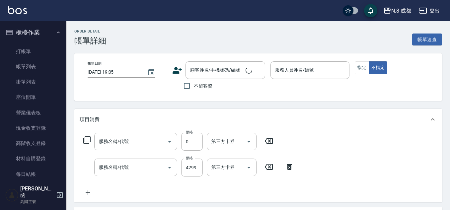
type input "[DATE] 18:57"
type input "[PERSON_NAME]-09"
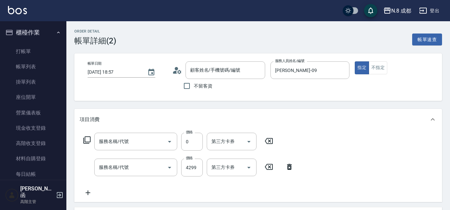
type input "互助1點(1)"
type input "日系染髮(L)(041)"
type input "[PERSON_NAME]/0939775756/"
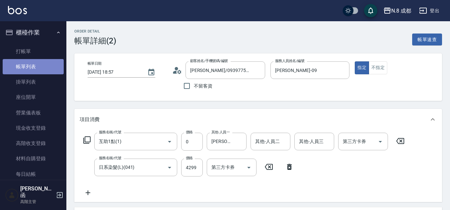
click at [38, 66] on link "帳單列表" at bounding box center [33, 66] width 61 height 15
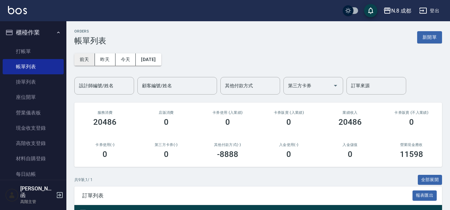
click at [86, 58] on button "前天" at bounding box center [84, 59] width 21 height 12
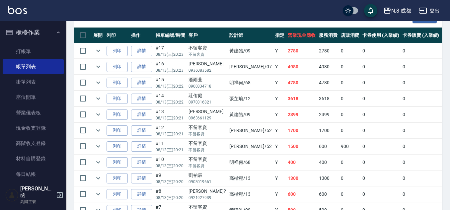
scroll to position [133, 0]
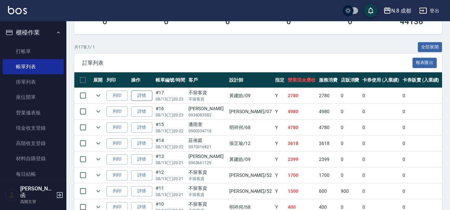
click at [145, 95] on link "詳情" at bounding box center [141, 96] width 21 height 10
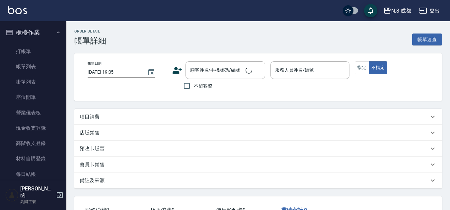
type input "[DATE] 20:23"
checkbox input "true"
type input "[PERSON_NAME]-09"
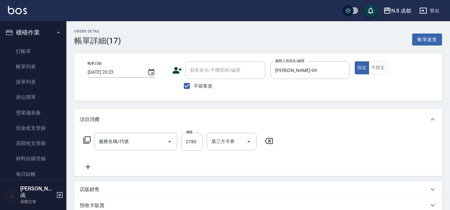
type input "洗+剪(022)"
click at [93, 166] on icon at bounding box center [88, 167] width 17 height 8
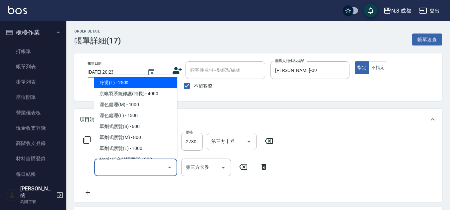
click at [108, 167] on input "服務名稱/代號" at bounding box center [130, 168] width 67 height 12
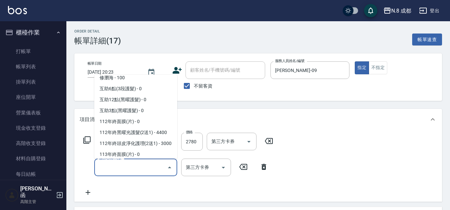
scroll to position [896, 0]
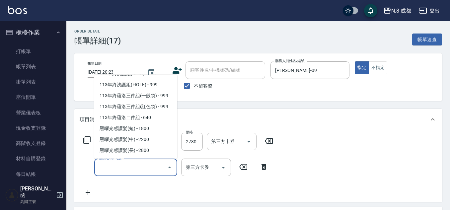
click at [139, 132] on span "黑曜光感護髮(短) - 1800" at bounding box center [135, 128] width 83 height 11
type input "黑曜光感護髮(短)(黑1)"
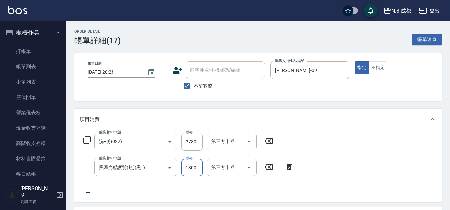
click at [192, 172] on input "1800" at bounding box center [192, 168] width 22 height 18
type input "0"
click at [207, 181] on div "服務名稱/代號 洗+剪(022) 服務名稱/代號 價格 2780 價格 第三方卡券 第三方卡券 服務名稱/代號 黑曜光感護髮(短)(黑1) 服務名稱/代號 價…" at bounding box center [189, 165] width 218 height 64
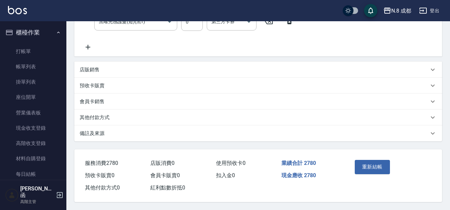
scroll to position [149, 0]
click at [381, 168] on button "重新結帳" at bounding box center [372, 167] width 35 height 14
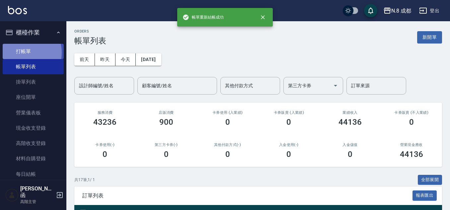
click at [24, 52] on link "打帳單" at bounding box center [33, 51] width 61 height 15
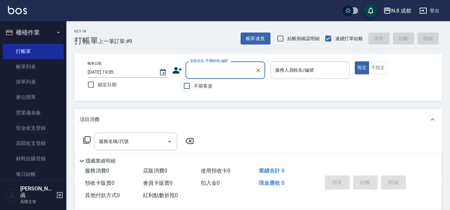
click at [183, 84] on input "不留客資" at bounding box center [187, 86] width 14 height 14
checkbox input "true"
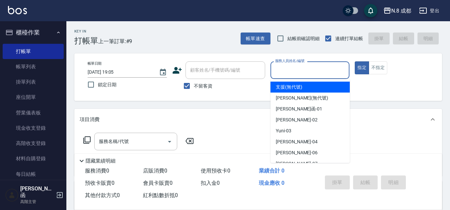
click at [290, 76] on input "服務人員姓名/編號" at bounding box center [310, 70] width 73 height 12
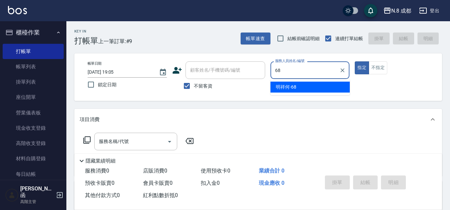
click at [295, 85] on span "明祥何 -68" at bounding box center [286, 87] width 21 height 7
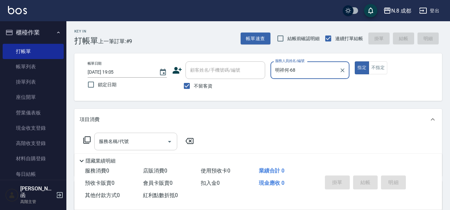
type input "明祥何-68"
click at [125, 142] on input "服務名稱/代號" at bounding box center [130, 142] width 67 height 12
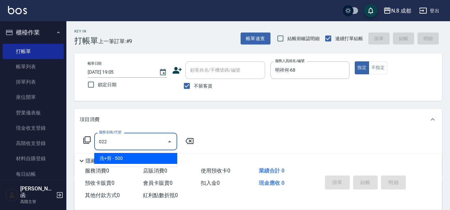
click at [123, 162] on span "洗+剪 - 500" at bounding box center [135, 158] width 83 height 11
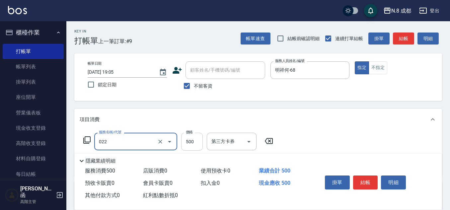
type input "洗+剪(022)"
click at [188, 139] on input "500" at bounding box center [192, 142] width 22 height 18
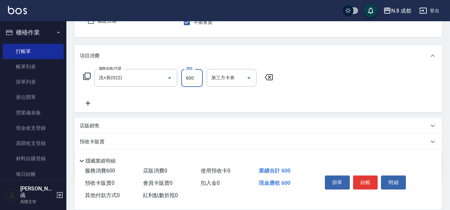
scroll to position [66, 0]
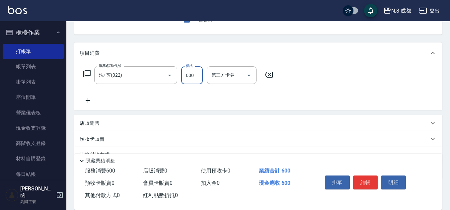
type input "600"
click at [92, 104] on icon at bounding box center [88, 101] width 17 height 8
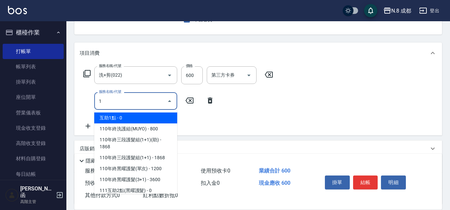
click at [111, 115] on span "互助1點 - 0" at bounding box center [135, 118] width 83 height 11
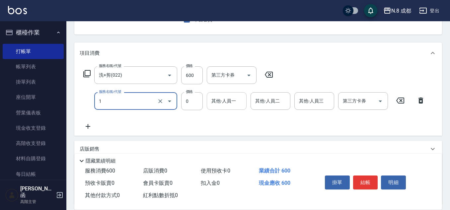
type input "互助1點(1)"
click at [237, 102] on div "其他-人員一" at bounding box center [227, 101] width 40 height 18
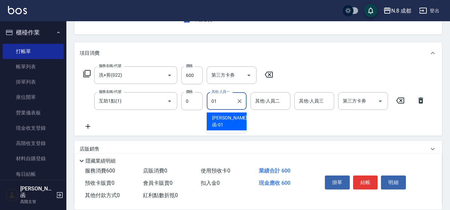
click at [226, 119] on span "[PERSON_NAME]函 -01" at bounding box center [229, 122] width 35 height 14
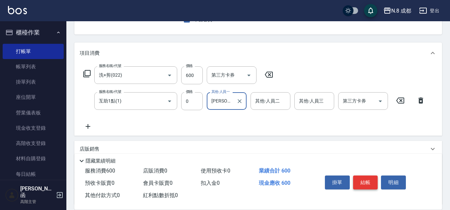
type input "[PERSON_NAME]函-01"
click at [369, 177] on button "結帳" at bounding box center [365, 183] width 25 height 14
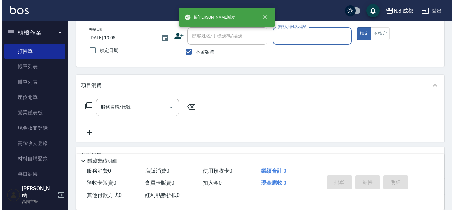
scroll to position [0, 0]
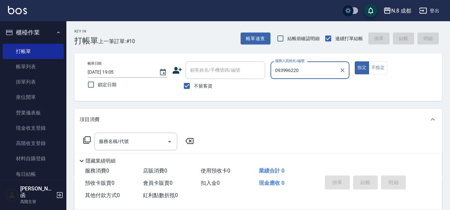
type input "0939962200"
click at [221, 74] on div "帳單日期 [DATE] 19:05 鎖定日期 顧客姓名/手機號碼/編號 顧客姓名/手機號碼/編號 不留客資 服務人員姓名/編號 0939962200 服務人員…" at bounding box center [258, 77] width 352 height 32
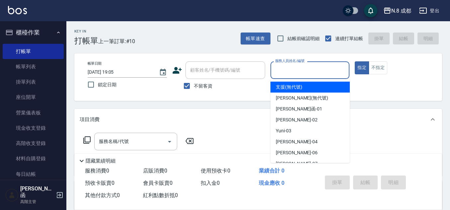
click at [176, 70] on icon at bounding box center [177, 70] width 9 height 7
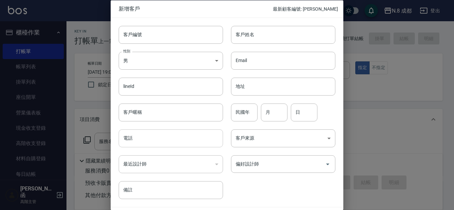
click at [156, 137] on input "電話" at bounding box center [171, 139] width 104 height 18
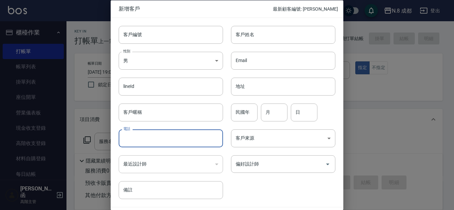
paste input "0939962200"
type input "0939962200"
click at [261, 37] on input "客戶姓名" at bounding box center [283, 35] width 104 height 18
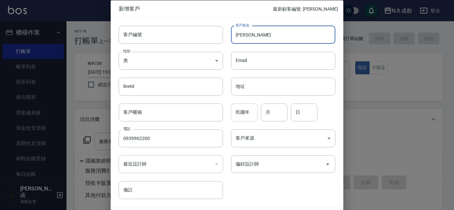
type input "[PERSON_NAME]"
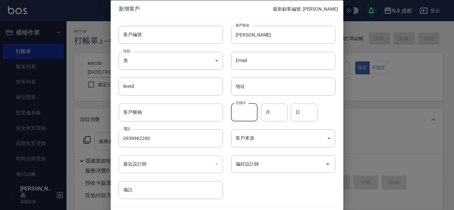
click at [235, 110] on input "民國年" at bounding box center [244, 112] width 27 height 18
type input "73"
click at [273, 112] on input "月" at bounding box center [274, 112] width 27 height 18
type input "07"
click at [298, 110] on input "日" at bounding box center [304, 112] width 27 height 18
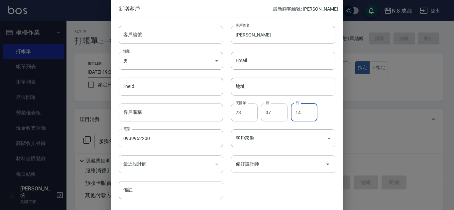
type input "14"
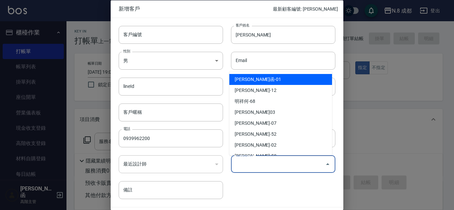
click at [277, 165] on input "偏好設計師" at bounding box center [278, 164] width 88 height 12
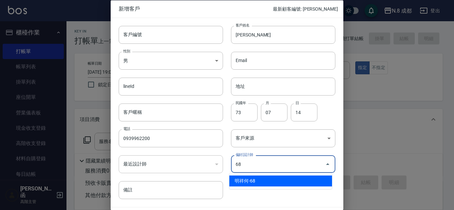
click at [255, 185] on li "明祥何-68" at bounding box center [280, 181] width 103 height 11
type input "明祥何"
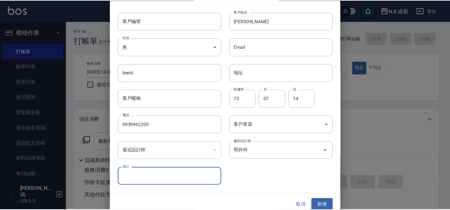
scroll to position [20, 0]
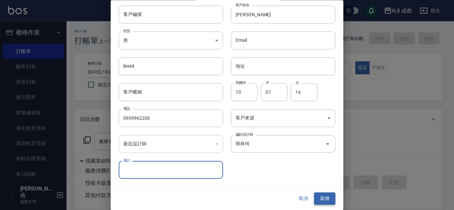
click at [324, 199] on button "新增" at bounding box center [324, 199] width 21 height 12
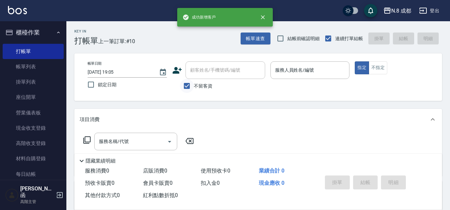
click at [183, 86] on input "不留客資" at bounding box center [187, 86] width 14 height 14
checkbox input "false"
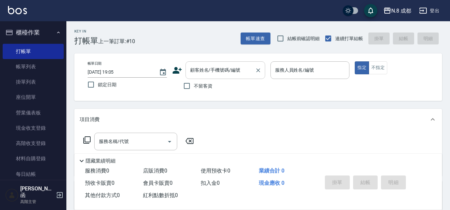
click at [206, 69] on input "顧客姓名/手機號碼/編號" at bounding box center [221, 70] width 64 height 12
paste input "0939962200"
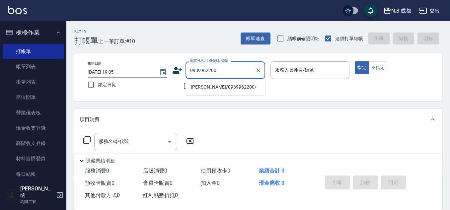
click at [212, 87] on li "[PERSON_NAME]/0939962200/" at bounding box center [226, 87] width 80 height 11
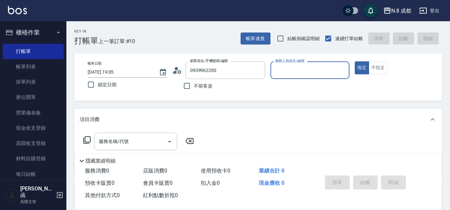
type input "[PERSON_NAME]/0939962200/"
type input "明祥何-68"
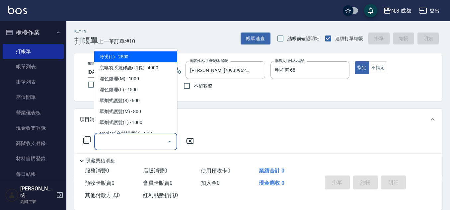
click at [125, 142] on input "服務名稱/代號" at bounding box center [130, 142] width 67 height 12
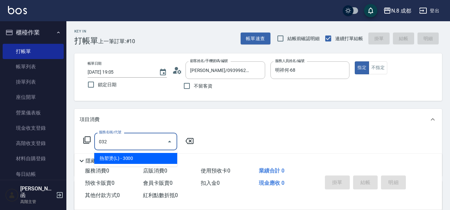
click at [119, 157] on span "熱塑燙(L) - 3000" at bounding box center [135, 158] width 83 height 11
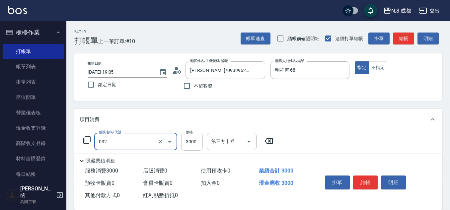
type input "熱塑燙(L)(032)"
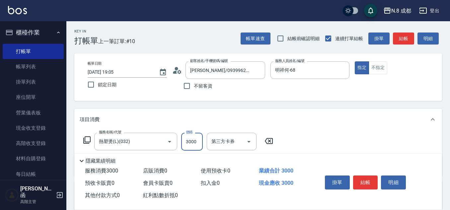
click at [193, 141] on input "3000" at bounding box center [192, 142] width 22 height 18
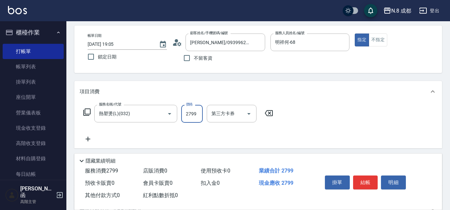
scroll to position [66, 0]
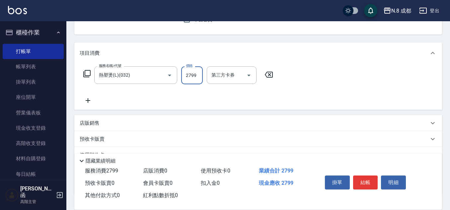
type input "2799"
click at [88, 98] on icon at bounding box center [88, 101] width 17 height 8
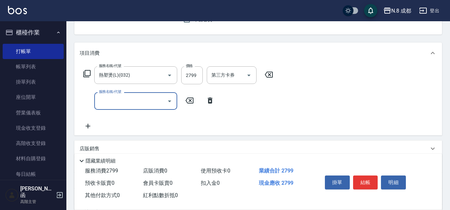
click at [140, 104] on input "服務名稱/代號" at bounding box center [130, 101] width 67 height 12
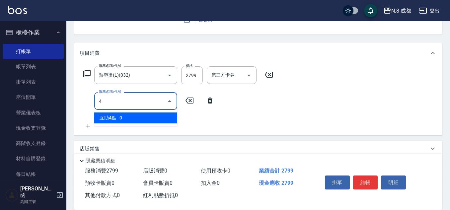
click at [137, 120] on span "互助4點 - 0" at bounding box center [135, 118] width 83 height 11
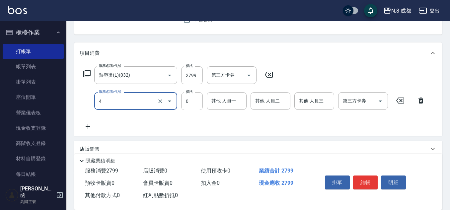
click at [123, 103] on input "4" at bounding box center [126, 101] width 58 height 12
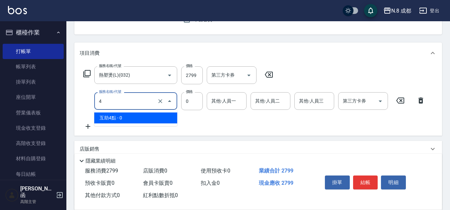
click at [93, 103] on div "服務名稱/代號 4 服務名稱/代號 價格 0 價格 其他-人員一 其他-人員一 其他-人員二 其他-人員二 其他-人員三 其他-人員三 第三方卡券 第三方卡券" at bounding box center [255, 101] width 350 height 18
click at [112, 117] on span "互助5點 - 0" at bounding box center [135, 118] width 83 height 11
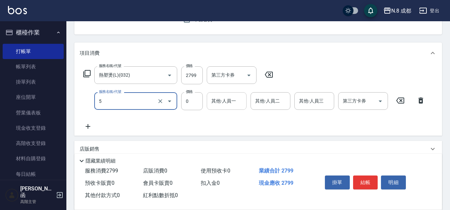
type input "互助5點(5)"
click at [223, 107] on input "其他-人員一" at bounding box center [227, 101] width 34 height 12
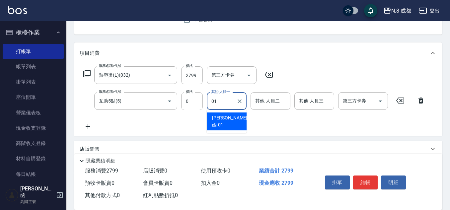
click at [231, 115] on span "[PERSON_NAME]函 -01" at bounding box center [229, 122] width 35 height 14
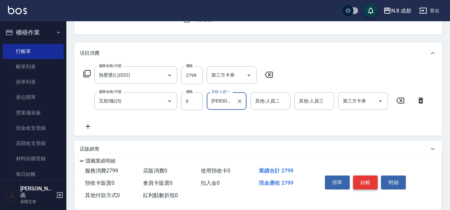
type input "[PERSON_NAME]函-01"
click at [367, 177] on button "結帳" at bounding box center [365, 183] width 25 height 14
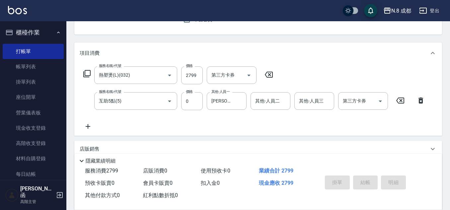
type input "[DATE] 19:07"
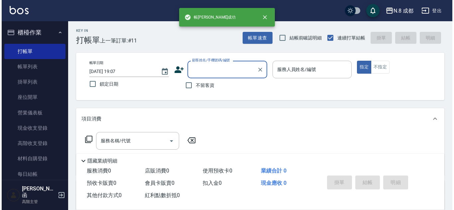
scroll to position [0, 0]
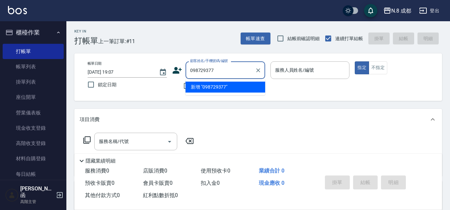
type input "0987293776"
click at [167, 69] on div "帳單日期 [DATE] 19:07 鎖定日期 顧客姓名/手機號碼/編號 0987293776 顧客姓名/手機號碼/編號 不留客資 服務人員姓名/編號 服務人員…" at bounding box center [258, 77] width 352 height 32
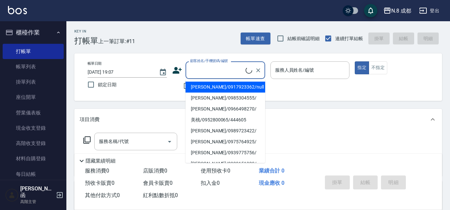
click at [177, 73] on icon at bounding box center [177, 70] width 9 height 7
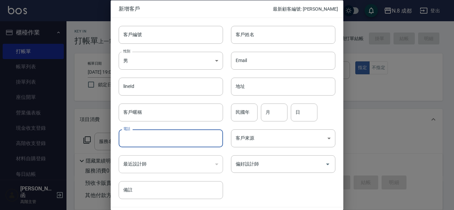
click at [155, 136] on input "電話" at bounding box center [171, 139] width 104 height 18
paste input "0987293776"
type input "0987293776"
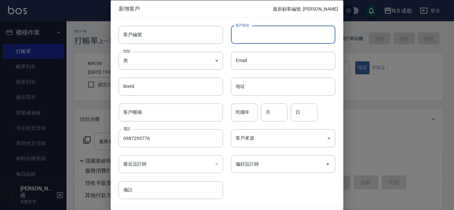
click at [256, 36] on input "客戶姓名" at bounding box center [283, 35] width 104 height 18
type input "[PERSON_NAME]"
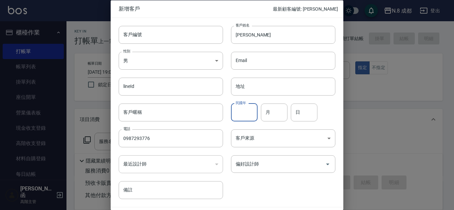
click at [245, 113] on input "民國年" at bounding box center [244, 112] width 27 height 18
type input "82"
click at [277, 113] on input "月" at bounding box center [274, 112] width 27 height 18
type input "08"
click at [307, 115] on input "日" at bounding box center [304, 112] width 27 height 18
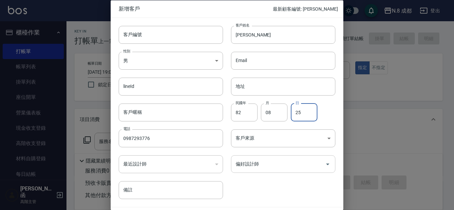
type input "25"
click at [294, 164] on input "偏好設計師" at bounding box center [278, 164] width 88 height 12
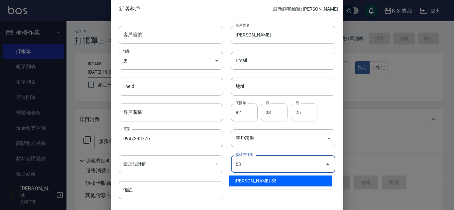
click at [270, 175] on ul "[PERSON_NAME]-53" at bounding box center [280, 181] width 103 height 16
click at [280, 186] on li "[PERSON_NAME]-53" at bounding box center [280, 181] width 103 height 11
type input "吳苡溶"
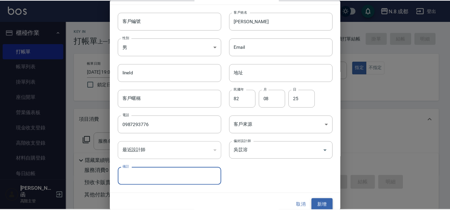
scroll to position [20, 0]
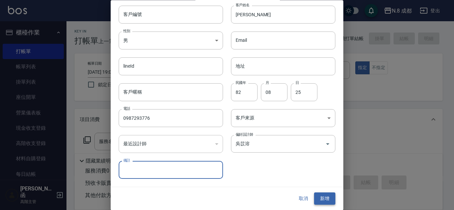
click at [322, 198] on button "新增" at bounding box center [324, 199] width 21 height 12
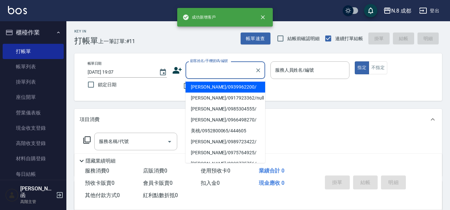
click at [204, 74] on input "顧客姓名/手機號碼/編號" at bounding box center [221, 70] width 64 height 12
paste input "0987293776"
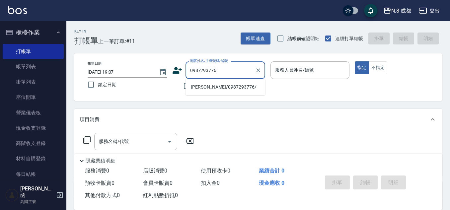
click at [210, 86] on li "[PERSON_NAME]/0987293776/" at bounding box center [226, 87] width 80 height 11
type input "[PERSON_NAME]/0987293776/"
type input "[PERSON_NAME]-53"
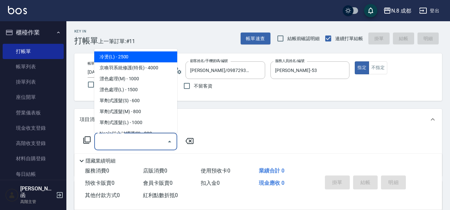
click at [138, 140] on input "服務名稱/代號" at bounding box center [130, 142] width 67 height 12
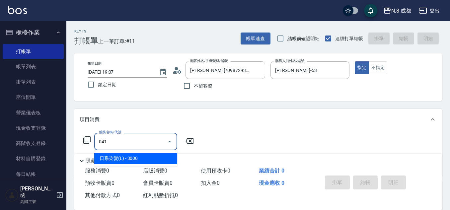
click at [145, 154] on span "日系染髮(L) - 3000" at bounding box center [135, 158] width 83 height 11
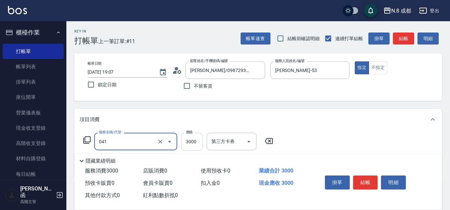
type input "日系染髮(L)(041)"
click at [195, 142] on input "3000" at bounding box center [192, 142] width 22 height 18
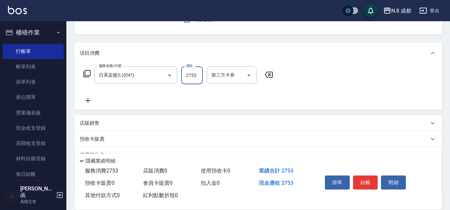
scroll to position [100, 0]
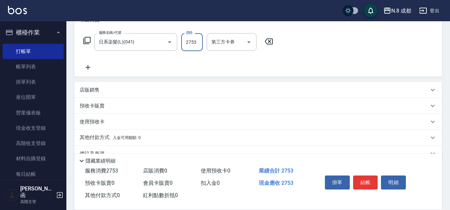
type input "2753"
click at [103, 120] on p "使用預收卡" at bounding box center [92, 122] width 25 height 7
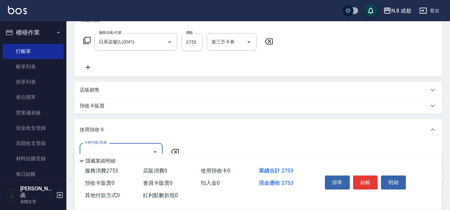
scroll to position [0, 0]
click at [95, 132] on p "使用預收卡" at bounding box center [92, 130] width 25 height 7
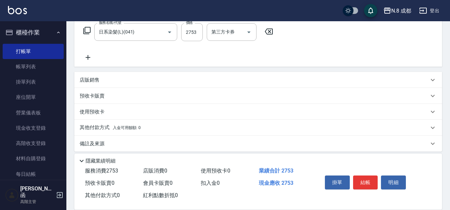
scroll to position [115, 0]
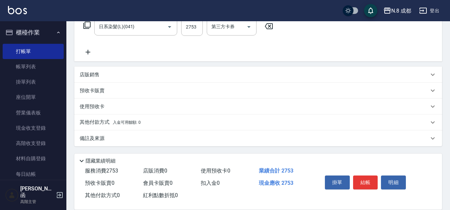
click at [105, 121] on p "其他付款方式 入金可用餘額: 0" at bounding box center [110, 122] width 61 height 7
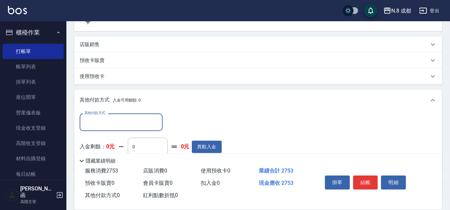
scroll to position [181, 0]
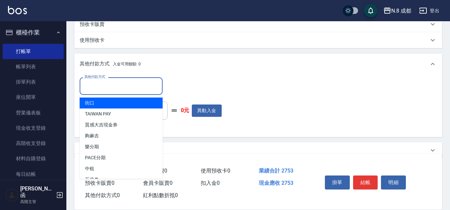
click at [109, 86] on input "其他付款方式" at bounding box center [121, 86] width 77 height 12
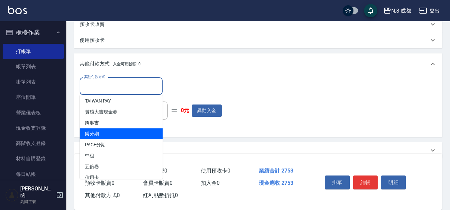
scroll to position [20, 0]
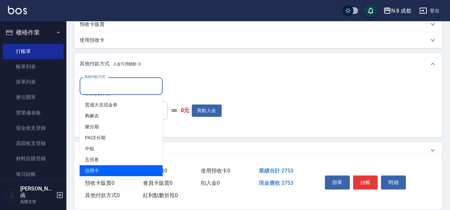
click at [99, 167] on span "信用卡" at bounding box center [121, 170] width 83 height 11
type input "信用卡"
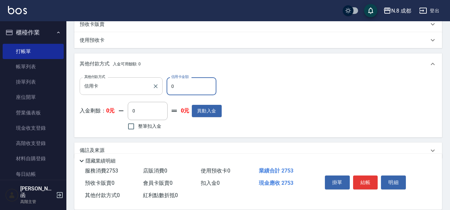
drag, startPoint x: 188, startPoint y: 90, endPoint x: 147, endPoint y: 85, distance: 40.4
click at [147, 85] on div "其他付款方式 信用卡 其他付款方式 信用卡金額 0 信用卡金額" at bounding box center [151, 86] width 142 height 18
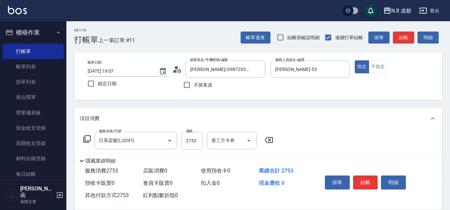
scroll to position [0, 0]
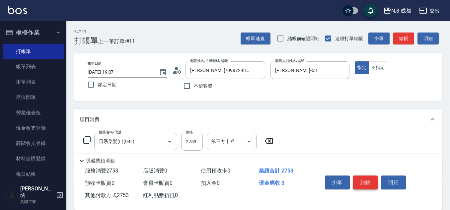
type input "2753"
click at [369, 180] on button "結帳" at bounding box center [365, 183] width 25 height 14
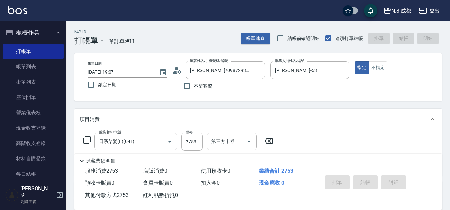
type input "[DATE] 19:08"
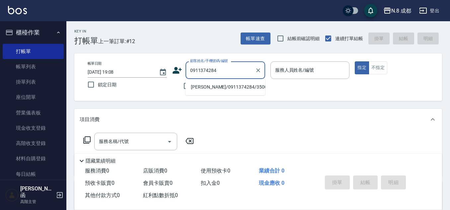
click at [219, 86] on li "[PERSON_NAME]/0911374284/350084" at bounding box center [226, 87] width 80 height 11
type input "[PERSON_NAME]/0911374284/350084"
type input "[PERSON_NAME]程-13"
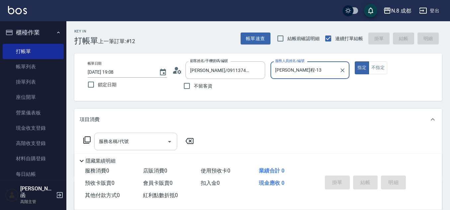
click at [136, 143] on input "服務名稱/代號" at bounding box center [130, 142] width 67 height 12
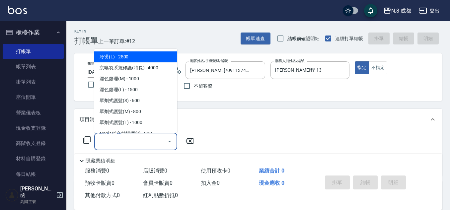
type input "0"
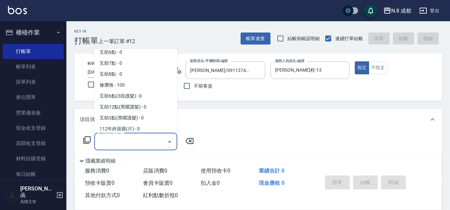
scroll to position [896, 0]
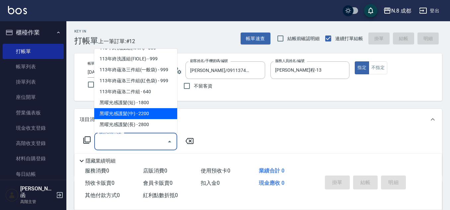
click at [142, 104] on span "黑曜光感護髮(短) - 1800" at bounding box center [135, 102] width 83 height 11
type input "黑曜光感護髮(短)(黑1)"
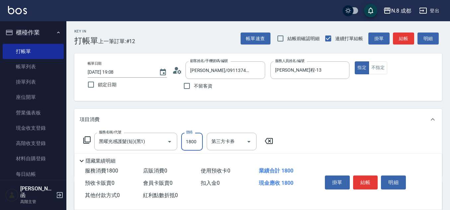
click at [189, 141] on input "1800" at bounding box center [192, 142] width 22 height 18
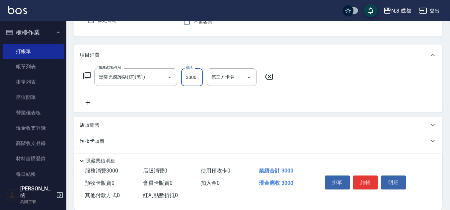
scroll to position [66, 0]
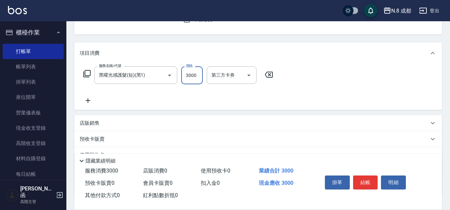
type input "3000"
click at [88, 101] on icon at bounding box center [88, 100] width 5 height 5
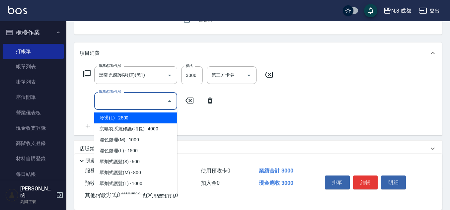
click at [127, 100] on input "服務名稱/代號" at bounding box center [130, 101] width 67 height 12
click at [126, 117] on span "互助3點 - 0" at bounding box center [135, 118] width 83 height 11
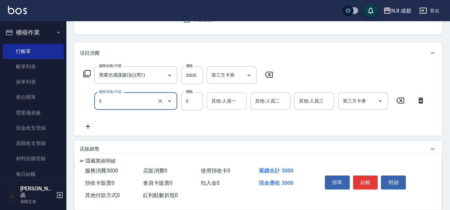
type input "互助3點(3)"
click at [223, 98] on div "其他-人員一 其他-人員一" at bounding box center [227, 101] width 40 height 18
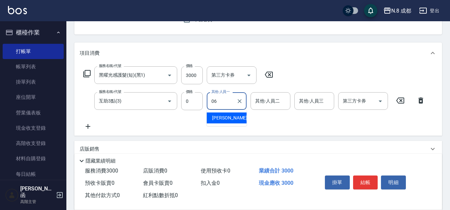
click at [229, 119] on span "[PERSON_NAME] -06" at bounding box center [233, 118] width 42 height 7
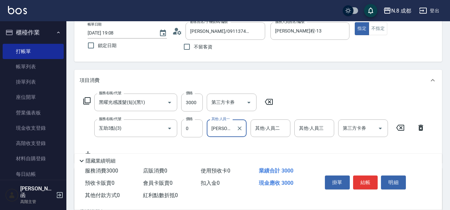
scroll to position [0, 0]
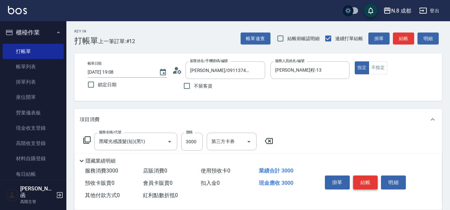
type input "[PERSON_NAME]-06"
click at [371, 176] on button "結帳" at bounding box center [365, 183] width 25 height 14
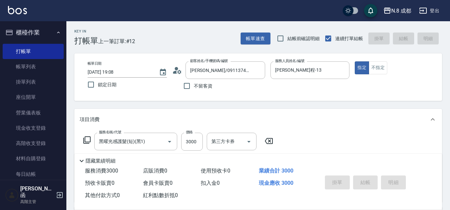
type input "[DATE] 19:09"
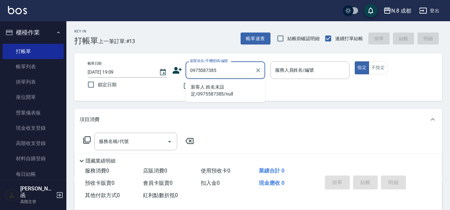
click at [210, 93] on li "新客人 姓名未設定/0975587385/null" at bounding box center [226, 91] width 80 height 18
type input "新客人 姓名未設定/0975587385/null"
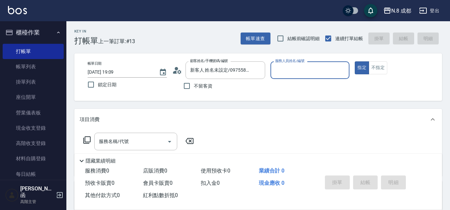
click at [291, 69] on input "服務人員姓名/編號" at bounding box center [310, 70] width 73 height 12
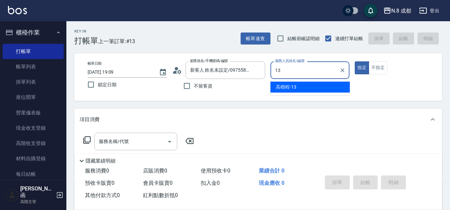
click at [289, 85] on span "[PERSON_NAME]程 -13" at bounding box center [286, 87] width 21 height 7
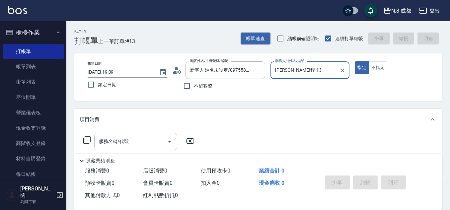
type input "[PERSON_NAME]程-13"
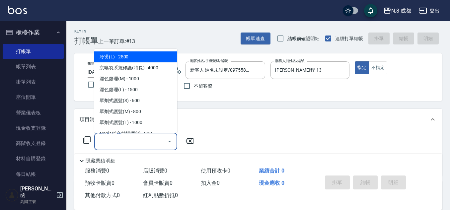
click at [125, 142] on input "服務名稱/代號" at bounding box center [130, 142] width 67 height 12
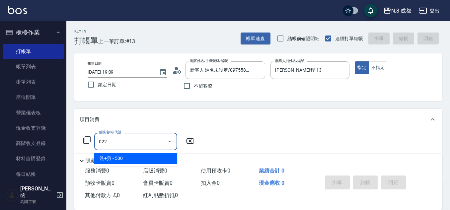
click at [127, 155] on span "洗+剪 - 500" at bounding box center [135, 158] width 83 height 11
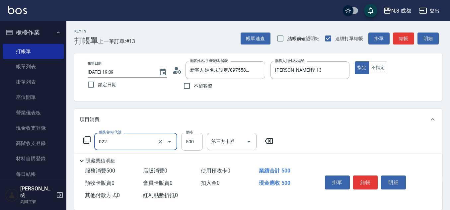
type input "洗+剪(022)"
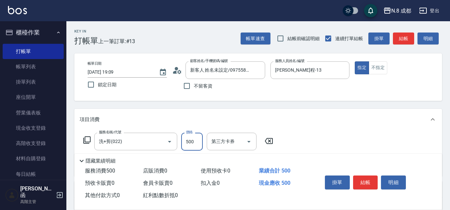
click at [197, 141] on input "500" at bounding box center [192, 142] width 22 height 18
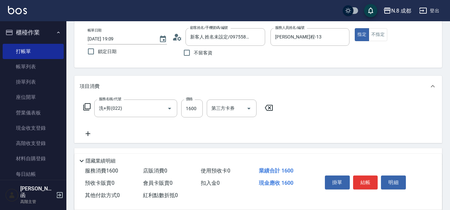
click at [83, 129] on div "服務名稱/代號 洗+剪(022) 服務名稱/代號 價格 1600 價格 第三方卡券 第三方卡券" at bounding box center [179, 119] width 198 height 38
click at [88, 134] on icon at bounding box center [88, 134] width 5 height 5
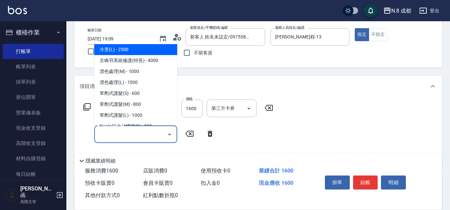
click at [137, 134] on input "服務名稱/代號" at bounding box center [130, 135] width 67 height 12
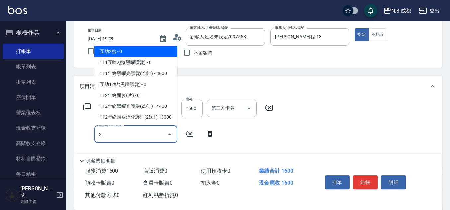
click at [129, 44] on ul "互助2點 - 0 111互助2點(黑曜護髮) - 0 111年終黑曜光護髮(2送1) - 3600 互助12點(黑曜護髮) - 0 112年終面膜(片) - …" at bounding box center [135, 85] width 83 height 82
click at [133, 49] on span "互助2點 - 0" at bounding box center [135, 51] width 83 height 11
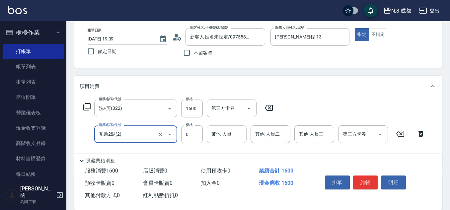
click at [220, 137] on input "0" at bounding box center [227, 135] width 34 height 12
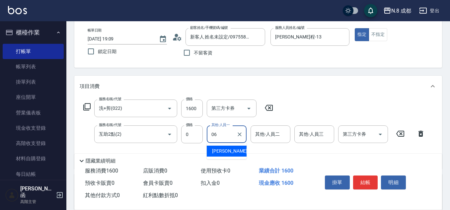
click at [225, 148] on span "[PERSON_NAME] -06" at bounding box center [233, 151] width 42 height 7
click at [373, 179] on button "結帳" at bounding box center [365, 183] width 25 height 14
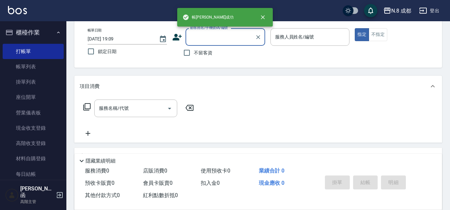
scroll to position [0, 0]
click at [184, 54] on input "不留客資" at bounding box center [187, 53] width 14 height 14
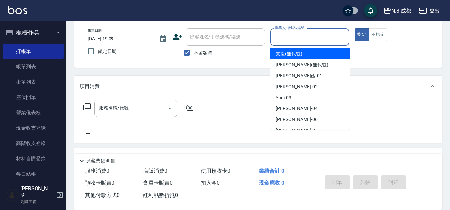
click at [293, 34] on input "服務人員姓名/編號" at bounding box center [310, 37] width 73 height 12
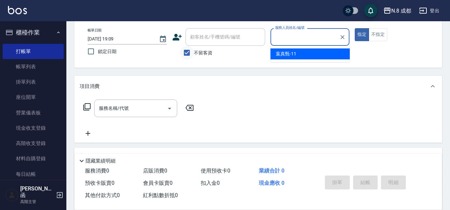
click at [191, 50] on input "不留客資" at bounding box center [187, 53] width 14 height 14
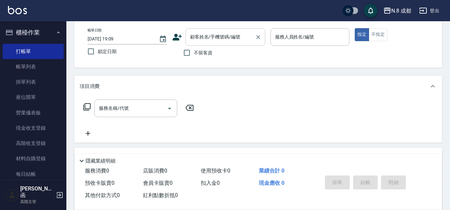
click at [201, 36] on input "顧客姓名/手機號碼/編號" at bounding box center [221, 37] width 64 height 12
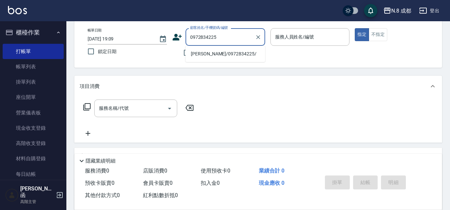
click at [211, 52] on li "[PERSON_NAME]/0972834225/" at bounding box center [226, 53] width 80 height 11
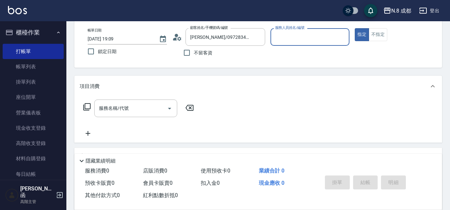
click at [300, 34] on input "服務人員姓名/編號" at bounding box center [310, 37] width 73 height 12
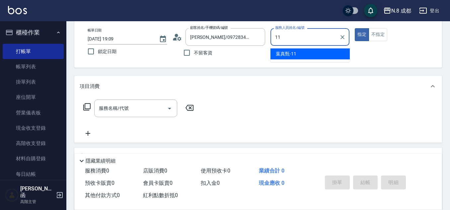
click at [295, 50] on div "[PERSON_NAME]-11" at bounding box center [310, 53] width 79 height 11
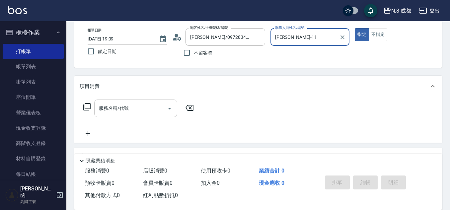
click at [130, 111] on input "服務名稱/代號" at bounding box center [130, 109] width 67 height 12
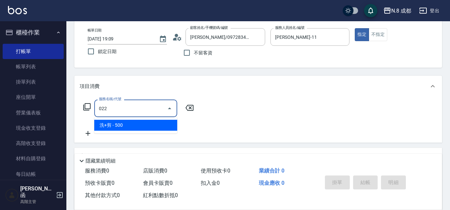
click at [132, 121] on span "洗+剪 - 500" at bounding box center [135, 125] width 83 height 11
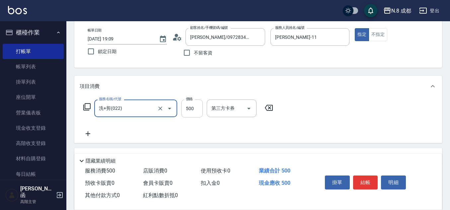
click at [199, 112] on input "500" at bounding box center [192, 109] width 22 height 18
click at [93, 132] on icon at bounding box center [88, 134] width 17 height 8
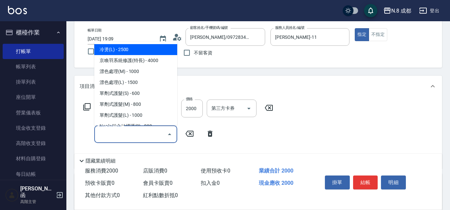
click at [105, 133] on input "服務名稱/代號" at bounding box center [130, 135] width 67 height 12
click at [129, 45] on span "互助3點 - 0" at bounding box center [135, 49] width 83 height 11
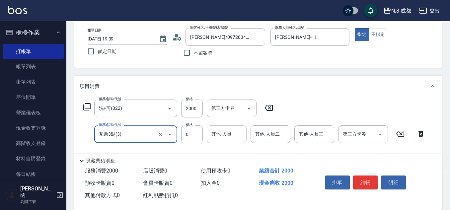
click at [221, 138] on input "其他-人員一" at bounding box center [227, 135] width 34 height 12
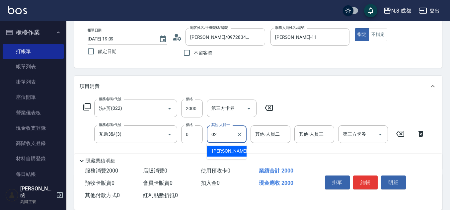
click at [224, 148] on span "[PERSON_NAME]-02" at bounding box center [233, 151] width 42 height 7
click at [363, 179] on button "結帳" at bounding box center [365, 183] width 25 height 14
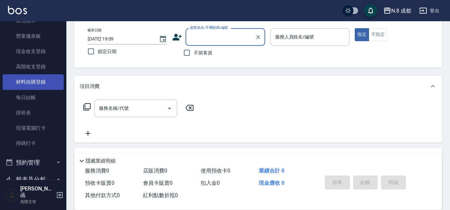
scroll to position [100, 0]
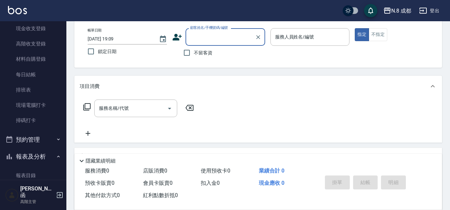
click at [37, 157] on button "報表及分析" at bounding box center [33, 156] width 61 height 17
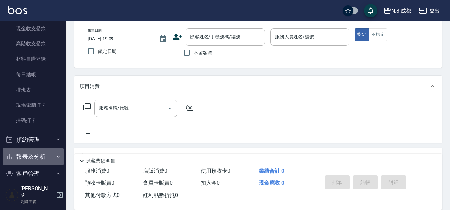
click at [37, 157] on button "報表及分析" at bounding box center [33, 156] width 61 height 17
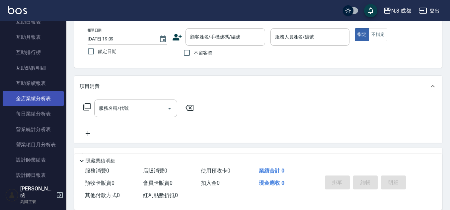
scroll to position [332, 0]
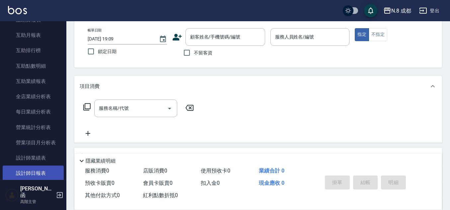
click at [44, 168] on link "設計師日報表" at bounding box center [33, 173] width 61 height 15
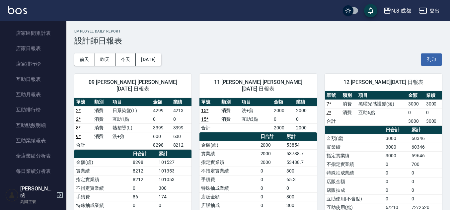
scroll to position [166, 0]
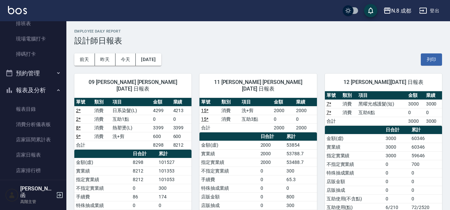
drag, startPoint x: 62, startPoint y: 59, endPoint x: 63, endPoint y: 26, distance: 33.9
click at [63, 26] on nav "櫃檯作業 打帳單 帳單列表 掛單列表 座位開單 營業儀表板 現金收支登錄 高階收支登錄 材料自購登錄 每日結帳 排班表 現場電腦打卡 掃碼打卡 預約管理 預約…" at bounding box center [33, 100] width 66 height 159
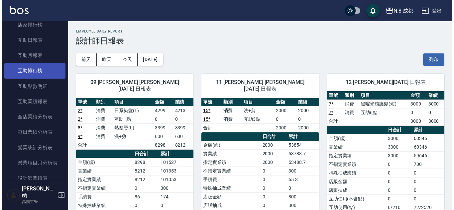
scroll to position [299, 0]
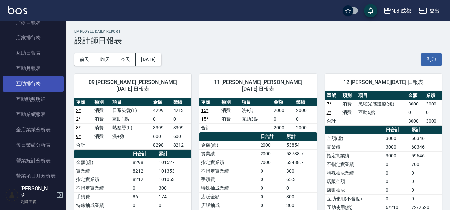
click at [39, 90] on link "互助排行榜" at bounding box center [33, 83] width 61 height 15
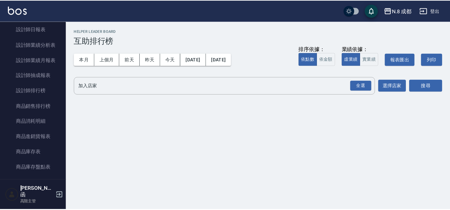
scroll to position [498, 0]
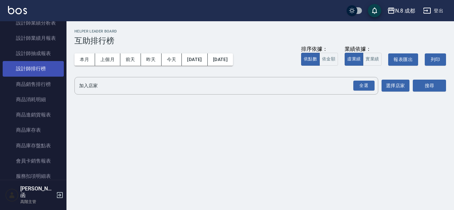
click at [39, 75] on link "設計師排行榜" at bounding box center [33, 68] width 61 height 15
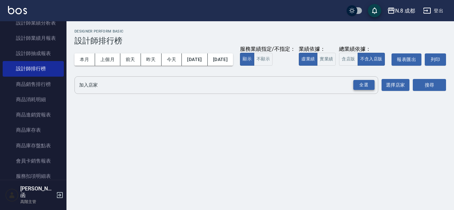
click at [354, 90] on div "全選" at bounding box center [363, 85] width 21 height 10
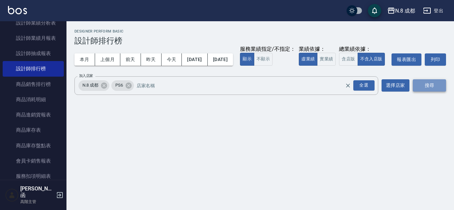
click at [438, 92] on button "搜尋" at bounding box center [428, 85] width 33 height 12
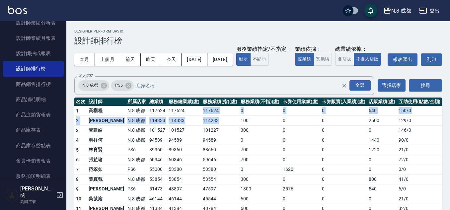
drag, startPoint x: 187, startPoint y: 122, endPoint x: 209, endPoint y: 132, distance: 23.8
click at [209, 132] on tbody "1 [PERSON_NAME][PERSON_NAME]8 成都 117624 117624 117624 0 0 0 640 150 / 0 2 [PERS…" at bounding box center [258, 193] width 368 height 175
click at [209, 126] on td "114233" at bounding box center [220, 121] width 38 height 10
drag, startPoint x: 209, startPoint y: 132, endPoint x: 111, endPoint y: 122, distance: 98.5
click at [111, 122] on tbody "1 [PERSON_NAME][PERSON_NAME]8 成都 117624 117624 117624 0 0 0 640 150 / 0 2 [PERS…" at bounding box center [258, 193] width 368 height 175
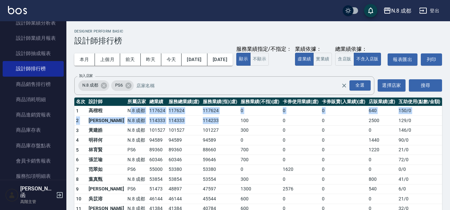
click at [126, 116] on td "N.8 成都" at bounding box center [137, 111] width 22 height 10
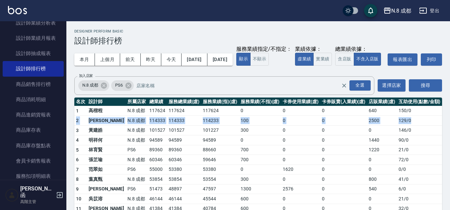
drag, startPoint x: 432, startPoint y: 127, endPoint x: 417, endPoint y: 134, distance: 16.2
click at [417, 134] on tbody "1 [PERSON_NAME][PERSON_NAME]8 成都 117624 117624 117624 0 0 0 640 150 / 0 2 [PERS…" at bounding box center [258, 193] width 368 height 175
click at [417, 126] on td "129 / 0" at bounding box center [419, 121] width 45 height 10
drag, startPoint x: 417, startPoint y: 134, endPoint x: 173, endPoint y: 135, distance: 244.1
click at [173, 126] on tr "2 [PERSON_NAME]8 成都 114333 114333 114233 100 0 0 2500 129 / 0" at bounding box center [258, 121] width 368 height 10
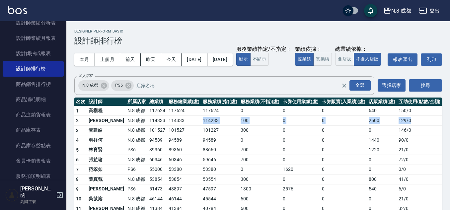
click at [173, 126] on td "114333" at bounding box center [184, 121] width 35 height 10
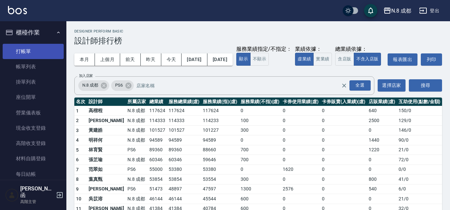
click at [35, 46] on link "打帳單" at bounding box center [33, 51] width 61 height 15
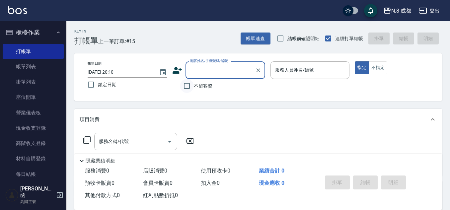
click at [189, 86] on input "不留客資" at bounding box center [187, 86] width 14 height 14
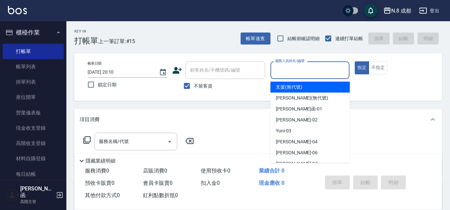
click at [301, 70] on input "服務人員姓名/編號" at bounding box center [310, 70] width 73 height 12
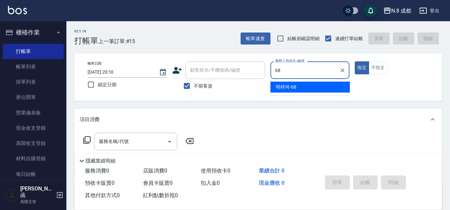
drag, startPoint x: 301, startPoint y: 85, endPoint x: 162, endPoint y: 108, distance: 140.4
click at [300, 85] on div "明祥何 -68" at bounding box center [310, 87] width 79 height 11
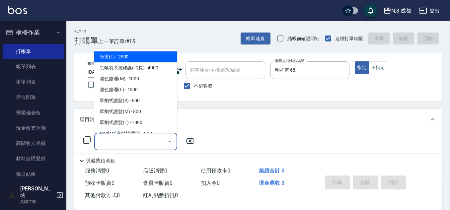
click at [128, 142] on input "服務名稱/代號" at bounding box center [130, 142] width 67 height 12
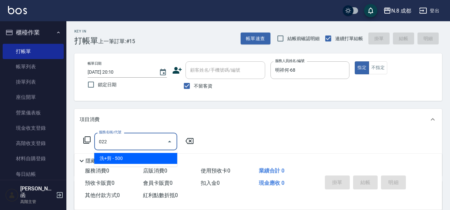
click at [125, 158] on span "洗+剪 - 500" at bounding box center [135, 158] width 83 height 11
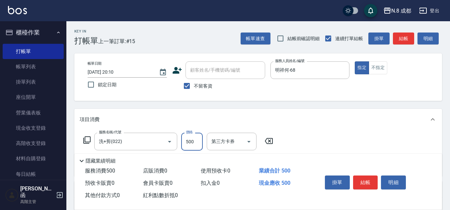
click at [197, 143] on input "500" at bounding box center [192, 142] width 22 height 18
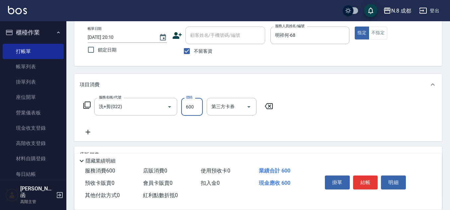
scroll to position [66, 0]
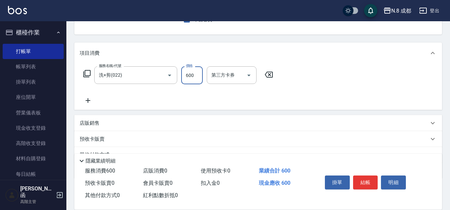
click at [93, 98] on icon at bounding box center [88, 101] width 17 height 8
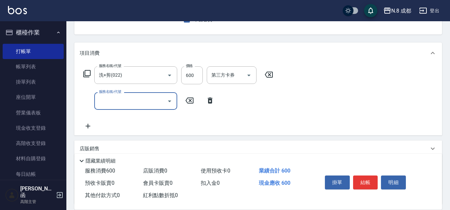
click at [131, 105] on input "服務名稱/代號" at bounding box center [130, 101] width 67 height 12
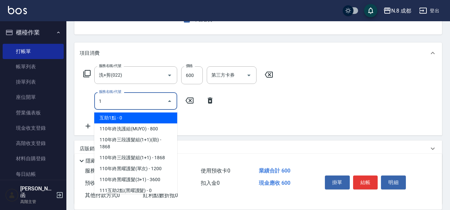
click at [128, 118] on span "互助1點 - 0" at bounding box center [135, 118] width 83 height 11
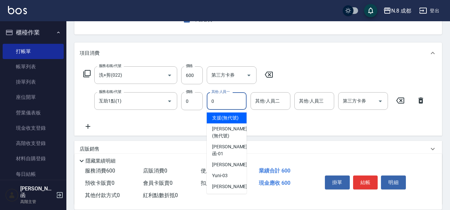
click at [222, 103] on input "0" at bounding box center [227, 101] width 34 height 12
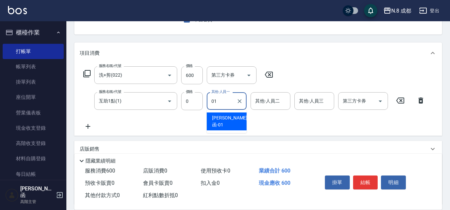
click at [228, 121] on span "[PERSON_NAME]函 -01" at bounding box center [229, 122] width 35 height 14
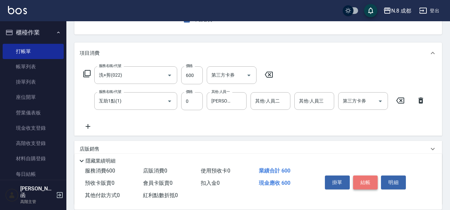
click at [367, 184] on button "結帳" at bounding box center [365, 183] width 25 height 14
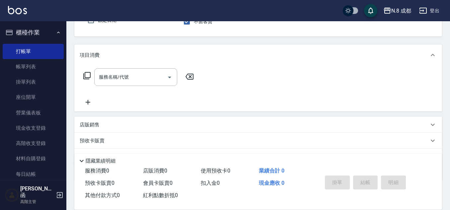
scroll to position [0, 0]
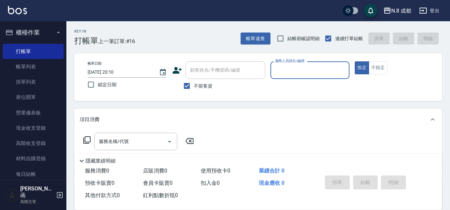
click at [298, 71] on input "服務人員姓名/編號" at bounding box center [310, 70] width 73 height 12
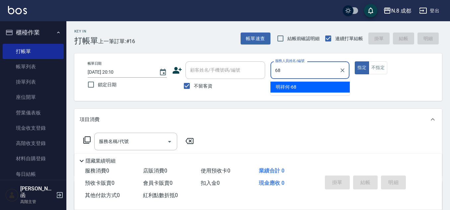
click at [290, 89] on span "明祥何 -68" at bounding box center [286, 87] width 21 height 7
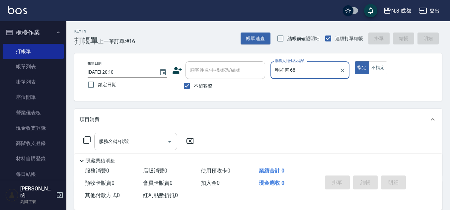
click at [110, 146] on input "服務名稱/代號" at bounding box center [130, 142] width 67 height 12
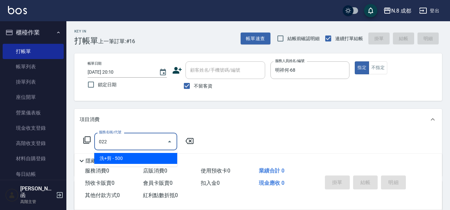
click at [130, 156] on span "洗+剪 - 500" at bounding box center [135, 158] width 83 height 11
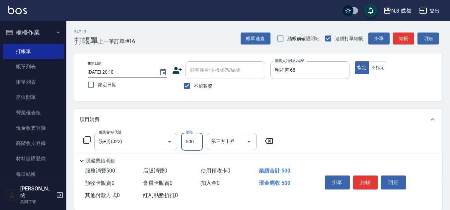
click at [190, 140] on input "500" at bounding box center [192, 142] width 22 height 18
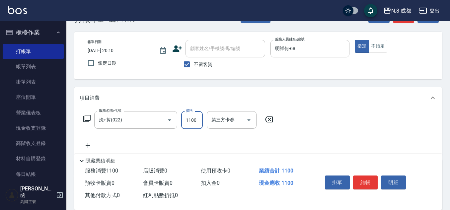
scroll to position [33, 0]
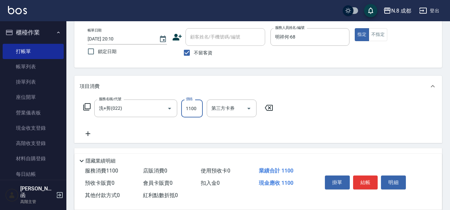
click at [83, 132] on icon at bounding box center [88, 134] width 17 height 8
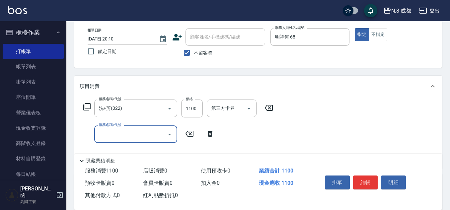
click at [101, 135] on input "服務名稱/代號" at bounding box center [130, 135] width 67 height 12
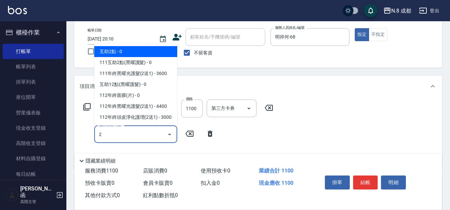
click at [138, 51] on span "互助2點 - 0" at bounding box center [135, 51] width 83 height 11
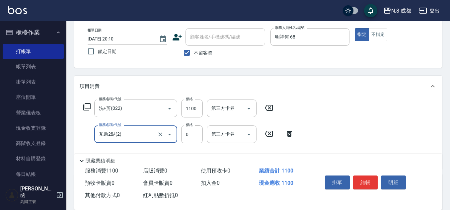
click at [223, 136] on div "服務名稱/代號 互助2點(2) 服務名稱/代號 價格 0 價格 第三方卡券 第三方卡券" at bounding box center [189, 135] width 218 height 18
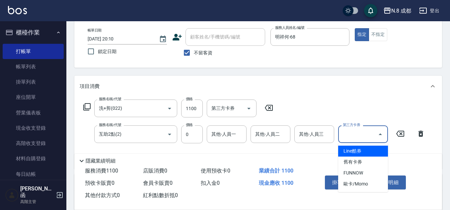
click at [218, 149] on div "服務名稱/代號 洗+剪(022) 服務名稱/代號 價格 1100 價格 第三方卡券 第三方卡券 服務名稱/代號 互助2點(2) 服務名稱/代號 價格 0 價格…" at bounding box center [255, 132] width 350 height 64
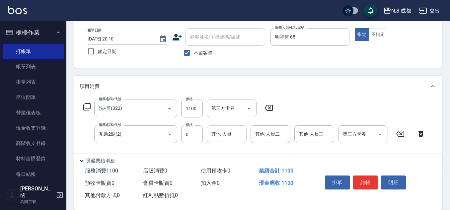
click at [221, 134] on input "其他-人員一" at bounding box center [227, 135] width 34 height 12
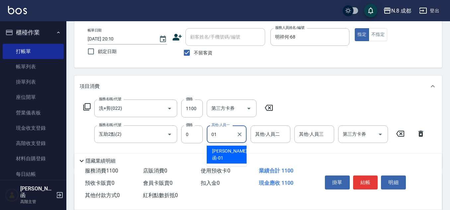
click at [224, 150] on span "[PERSON_NAME]函 -01" at bounding box center [229, 155] width 35 height 14
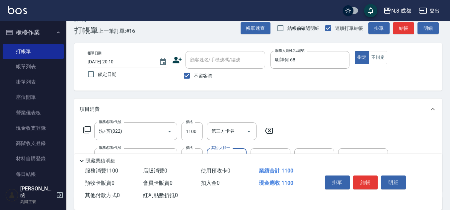
scroll to position [0, 0]
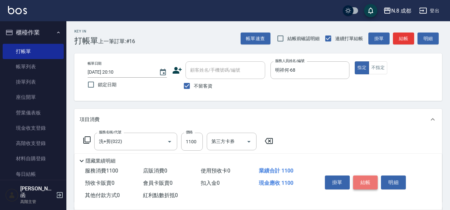
click at [373, 181] on button "結帳" at bounding box center [365, 183] width 25 height 14
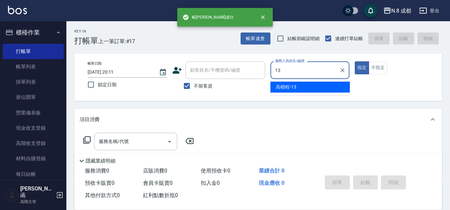
drag, startPoint x: 283, startPoint y: 83, endPoint x: 257, endPoint y: 89, distance: 26.5
click at [283, 84] on div "[PERSON_NAME]程 -13" at bounding box center [310, 87] width 79 height 11
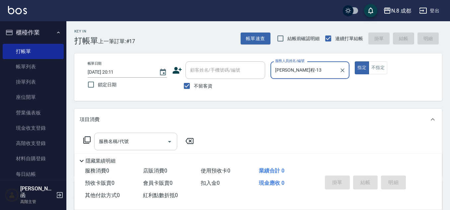
click at [122, 140] on input "服務名稱/代號" at bounding box center [130, 142] width 67 height 12
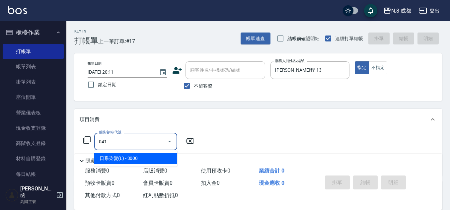
drag, startPoint x: 120, startPoint y: 155, endPoint x: 152, endPoint y: 150, distance: 32.2
click at [120, 155] on span "日系染髮(L) - 3000" at bounding box center [135, 158] width 83 height 11
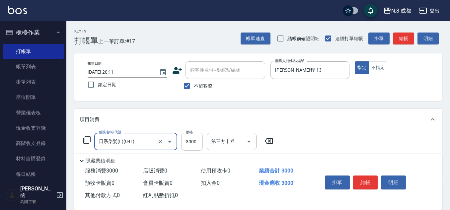
click at [196, 141] on input "3000" at bounding box center [192, 142] width 22 height 18
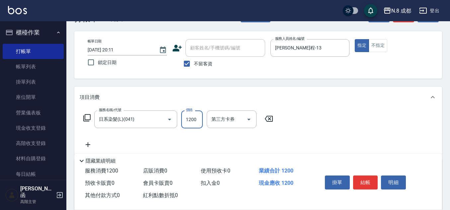
scroll to position [33, 0]
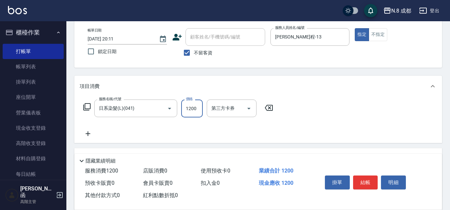
click at [86, 136] on icon at bounding box center [88, 134] width 17 height 8
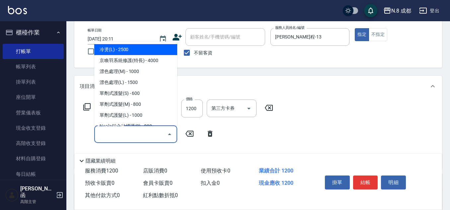
click at [103, 136] on input "服務名稱/代號" at bounding box center [130, 135] width 67 height 12
click at [123, 50] on span "互助3點 - 0" at bounding box center [135, 49] width 83 height 11
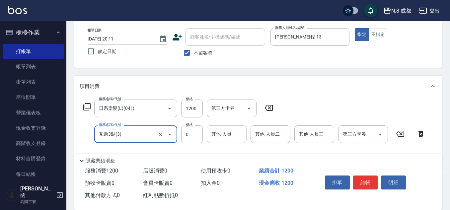
click at [229, 136] on input "其他-人員一" at bounding box center [227, 135] width 34 height 12
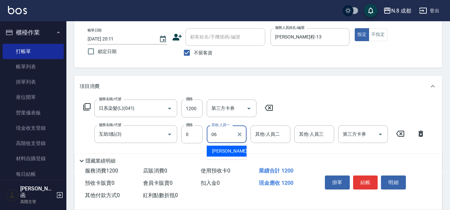
click at [228, 151] on span "[PERSON_NAME] -06" at bounding box center [233, 151] width 42 height 7
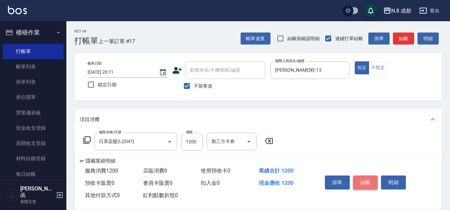
click at [362, 179] on button "結帳" at bounding box center [365, 183] width 25 height 14
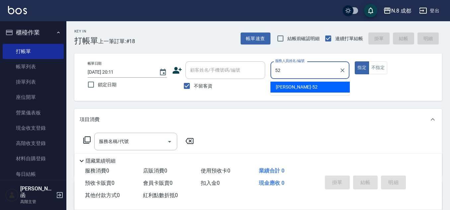
click at [292, 87] on span "[PERSON_NAME]-52" at bounding box center [297, 87] width 42 height 7
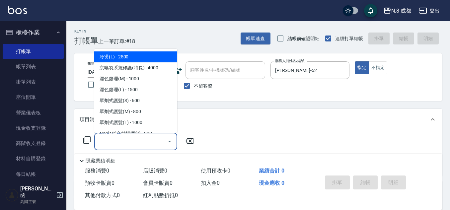
click at [128, 137] on input "服務名稱/代號" at bounding box center [130, 142] width 67 height 12
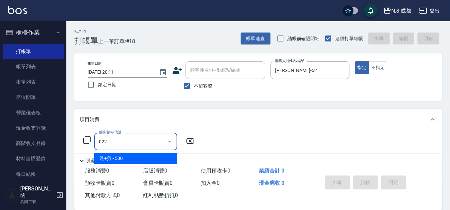
click at [111, 158] on span "洗+剪 - 500" at bounding box center [135, 158] width 83 height 11
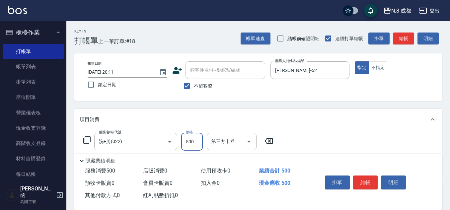
click at [195, 140] on input "500" at bounding box center [192, 142] width 22 height 18
click at [365, 178] on button "結帳" at bounding box center [365, 183] width 25 height 14
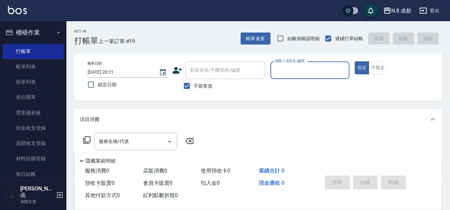
drag, startPoint x: 189, startPoint y: 91, endPoint x: 208, endPoint y: 71, distance: 27.0
click at [189, 91] on input "不留客資" at bounding box center [187, 86] width 14 height 14
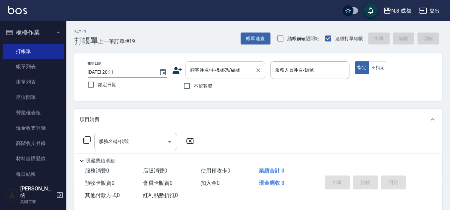
click at [208, 71] on input "顧客姓名/手機號碼/編號" at bounding box center [221, 70] width 64 height 12
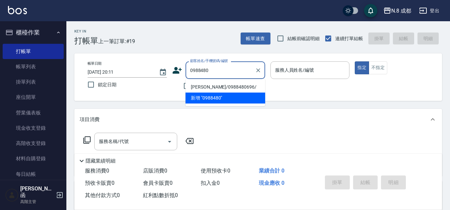
click at [223, 89] on li "[PERSON_NAME]/0988480696/" at bounding box center [226, 87] width 80 height 11
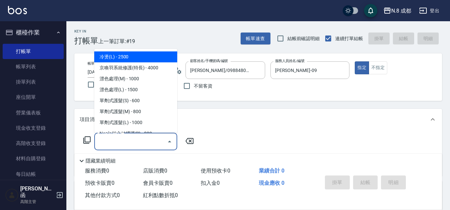
click at [129, 139] on input "服務名稱/代號" at bounding box center [130, 142] width 67 height 12
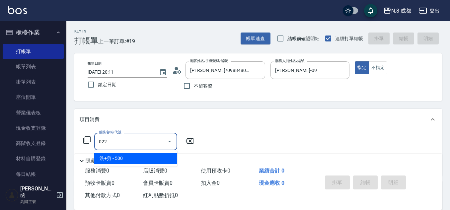
click at [124, 156] on span "洗+剪 - 500" at bounding box center [135, 158] width 83 height 11
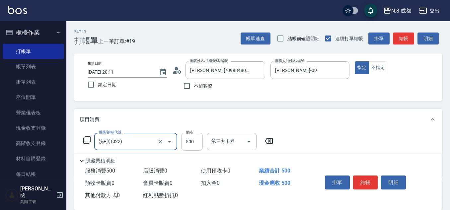
drag, startPoint x: 193, startPoint y: 141, endPoint x: 186, endPoint y: 140, distance: 7.4
click at [193, 141] on input "500" at bounding box center [192, 142] width 22 height 18
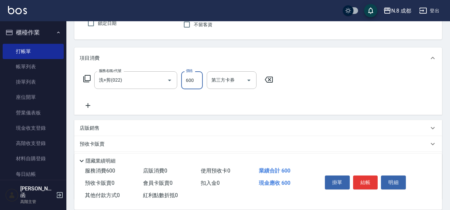
scroll to position [66, 0]
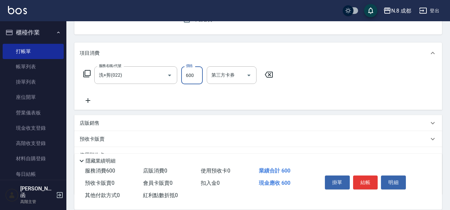
click at [88, 102] on icon at bounding box center [88, 100] width 5 height 5
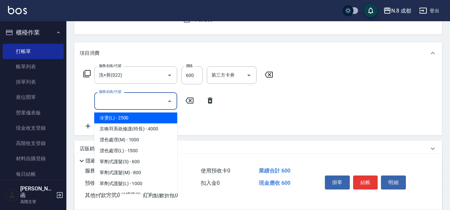
click at [118, 101] on input "服務名稱/代號" at bounding box center [130, 101] width 67 height 12
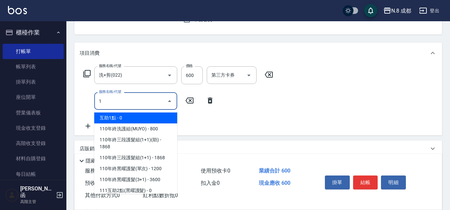
click at [121, 117] on span "互助1點 - 0" at bounding box center [135, 118] width 83 height 11
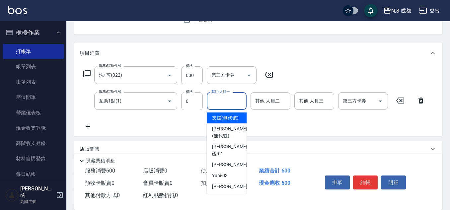
click at [236, 102] on div "其他-人員一" at bounding box center [227, 101] width 40 height 18
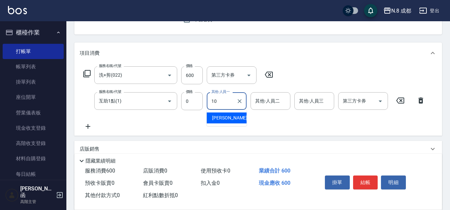
click at [230, 116] on span "[PERSON_NAME]-10" at bounding box center [233, 118] width 42 height 7
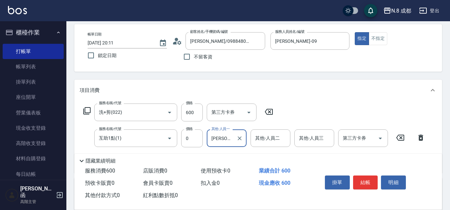
scroll to position [0, 0]
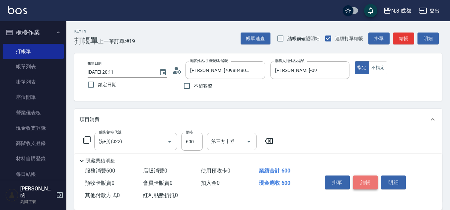
click at [364, 178] on button "結帳" at bounding box center [365, 183] width 25 height 14
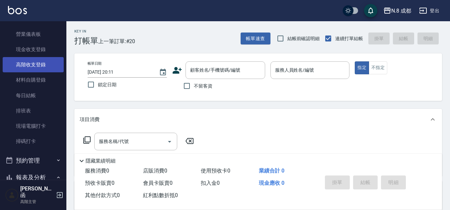
scroll to position [100, 0]
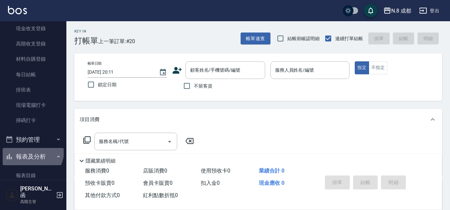
click at [31, 151] on button "報表及分析" at bounding box center [33, 156] width 61 height 17
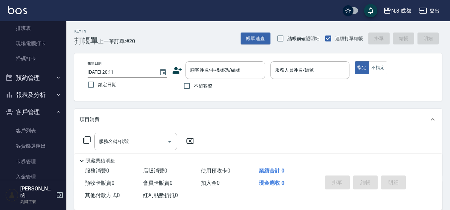
scroll to position [166, 0]
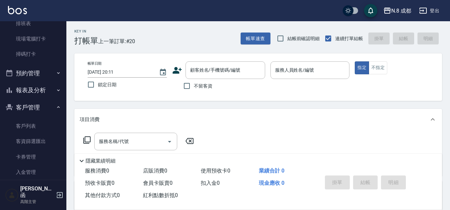
click at [39, 88] on button "報表及分析" at bounding box center [33, 90] width 61 height 17
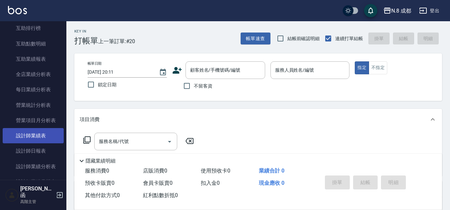
scroll to position [365, 0]
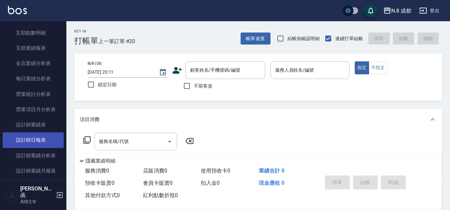
click at [43, 136] on link "設計師日報表" at bounding box center [33, 140] width 61 height 15
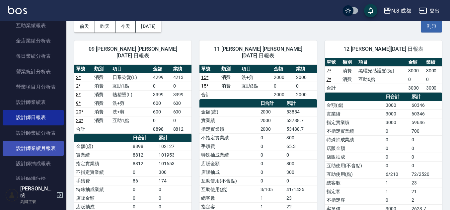
scroll to position [399, 0]
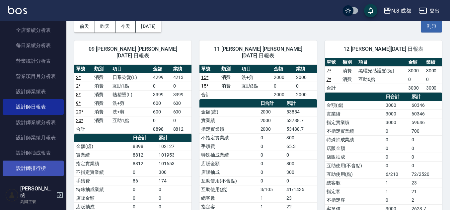
click at [42, 171] on link "設計師排行榜" at bounding box center [33, 168] width 61 height 15
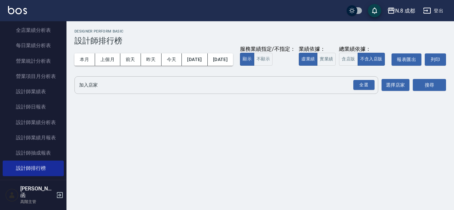
click at [102, 91] on input "加入店家" at bounding box center [221, 85] width 288 height 12
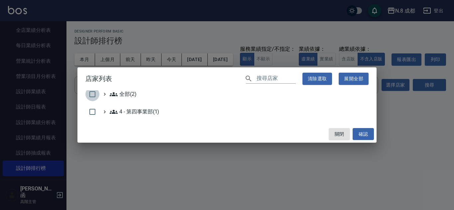
click at [88, 96] on input "checkbox" at bounding box center [92, 94] width 14 height 14
click at [361, 136] on button "確認" at bounding box center [362, 134] width 21 height 12
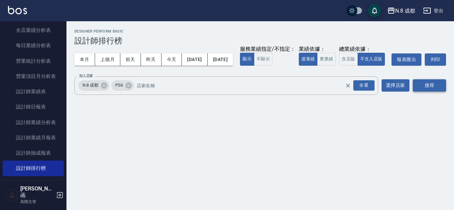
click at [430, 92] on button "搜尋" at bounding box center [428, 85] width 33 height 12
